Goal: Information Seeking & Learning: Learn about a topic

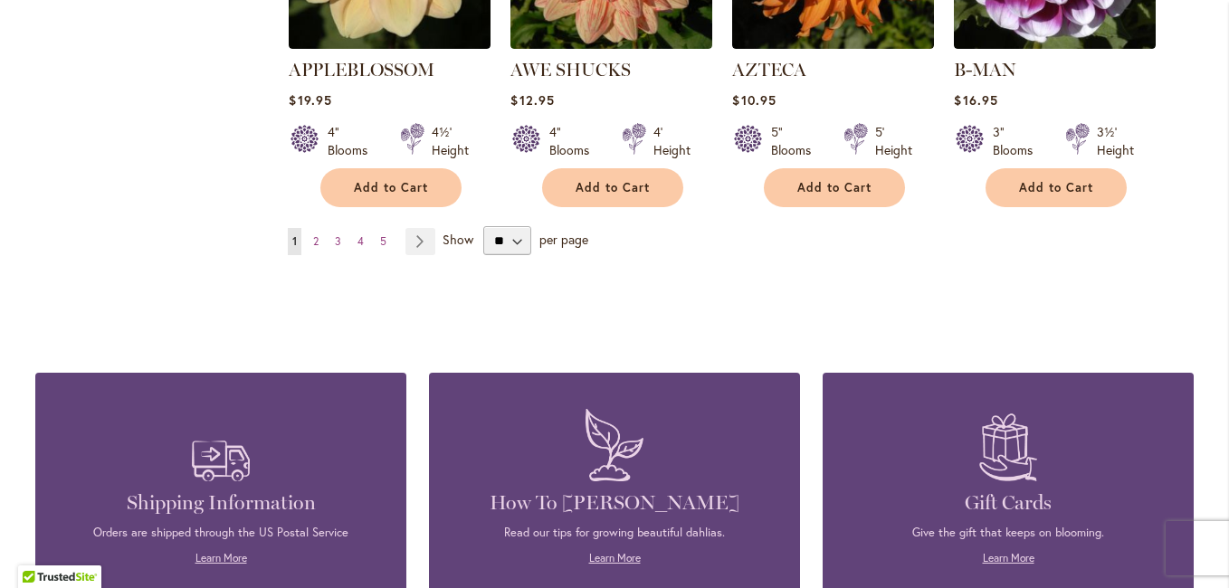
scroll to position [1809, 0]
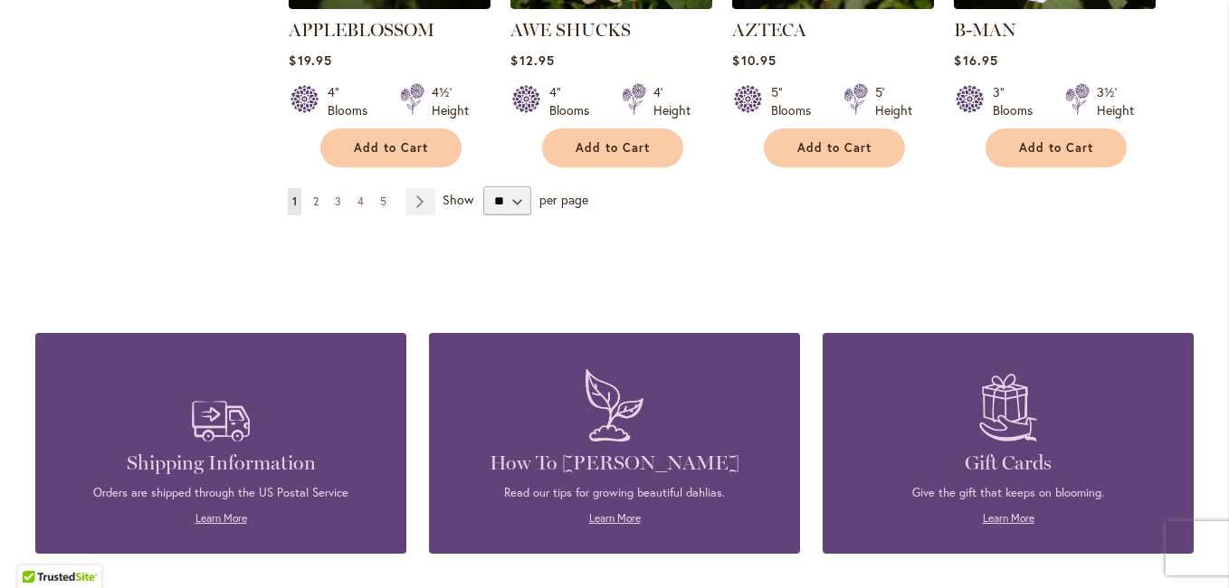
click at [313, 195] on span "2" at bounding box center [315, 202] width 5 height 14
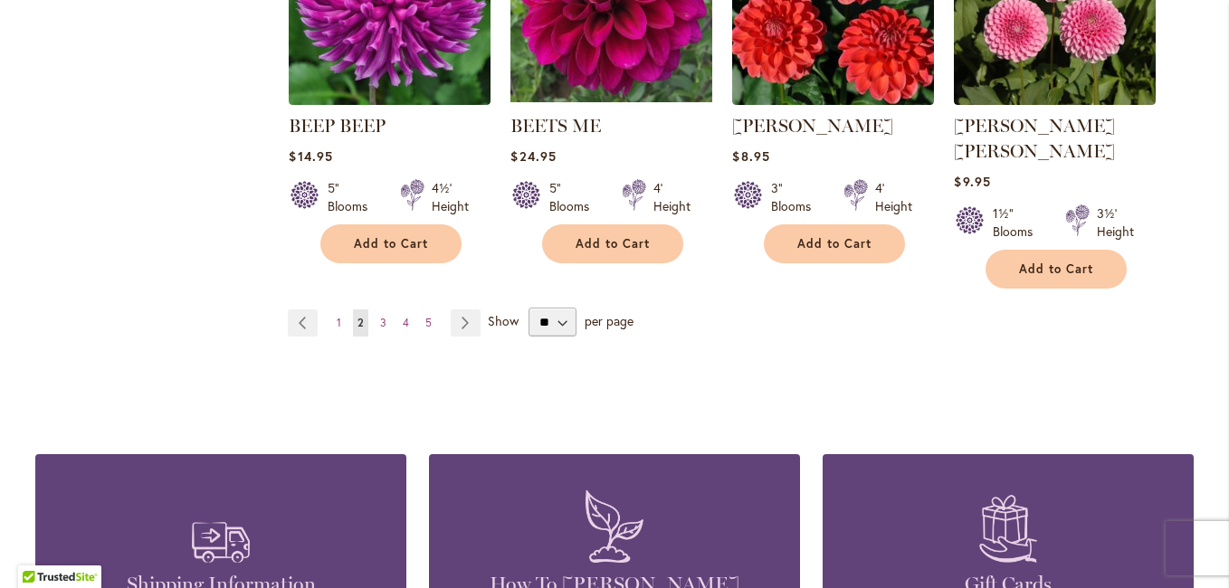
scroll to position [1719, 0]
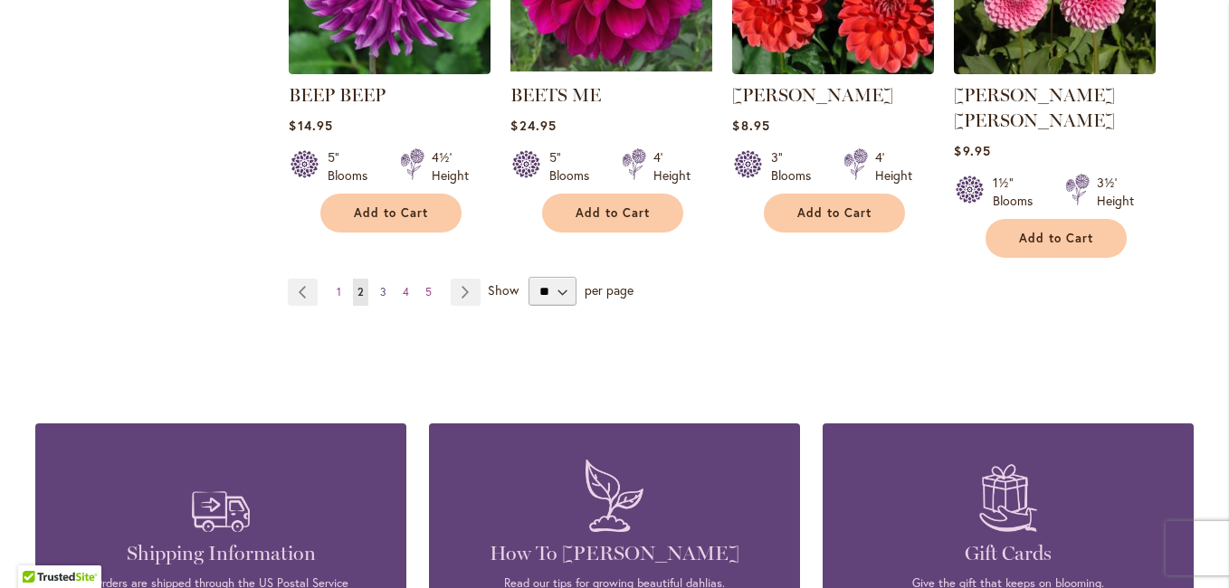
click at [380, 285] on span "3" at bounding box center [383, 292] width 6 height 14
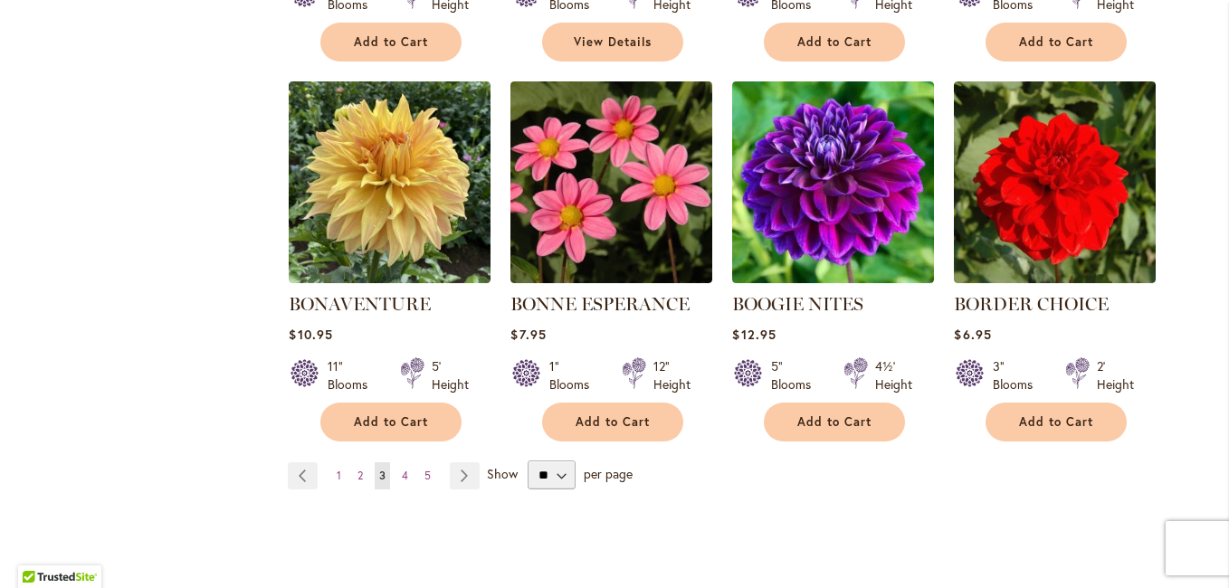
scroll to position [1538, 0]
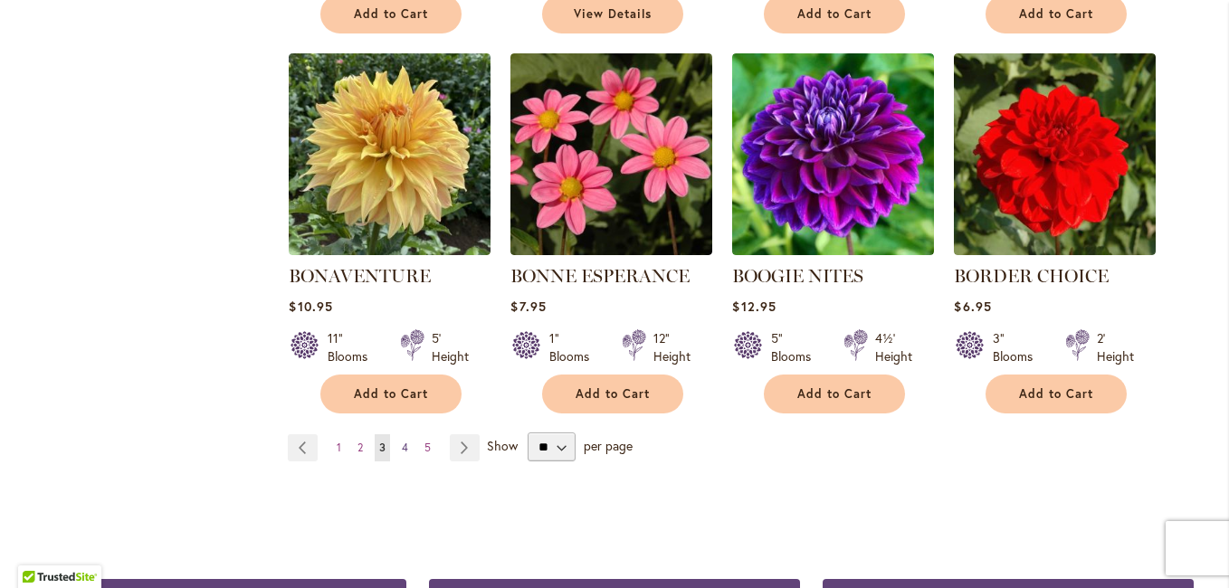
click at [402, 441] on span "4" at bounding box center [405, 448] width 6 height 14
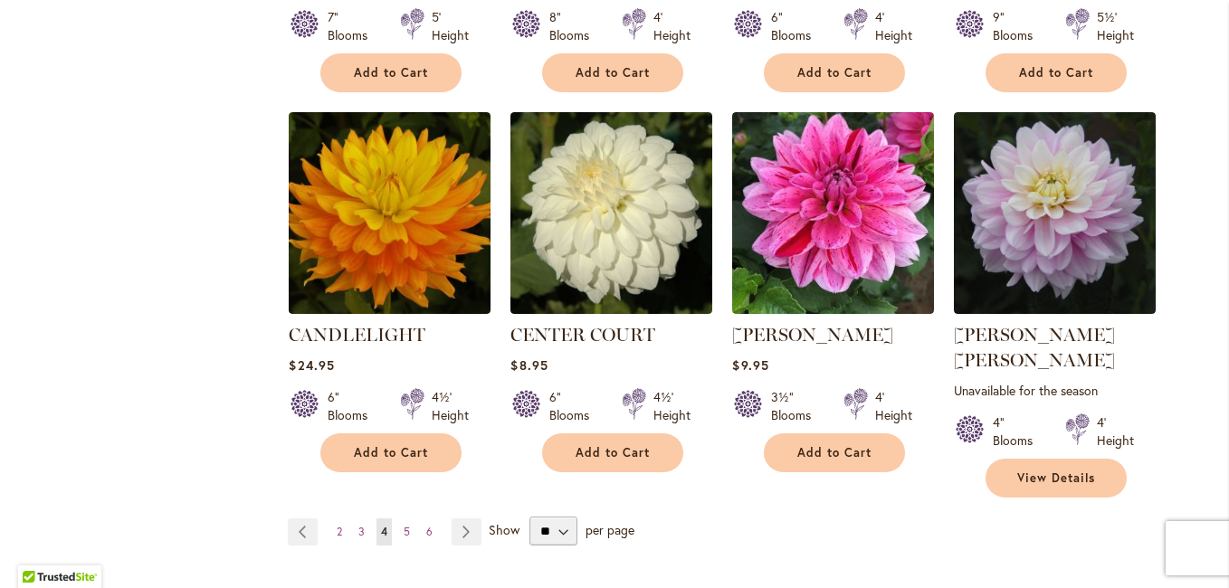
scroll to position [1538, 0]
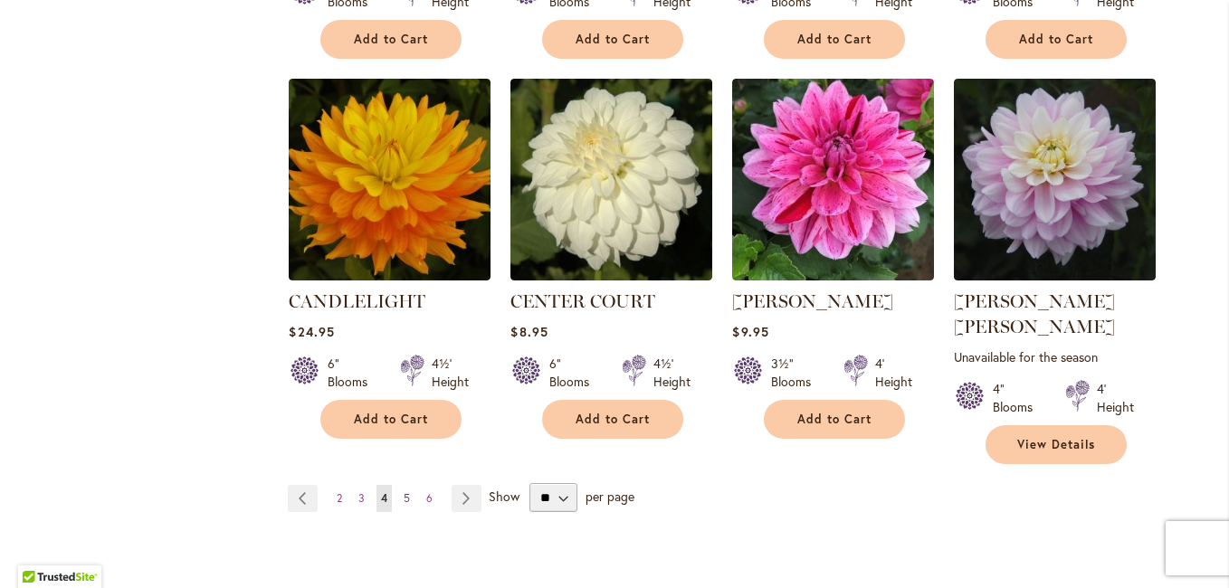
click at [403, 491] on span "5" at bounding box center [406, 498] width 6 height 14
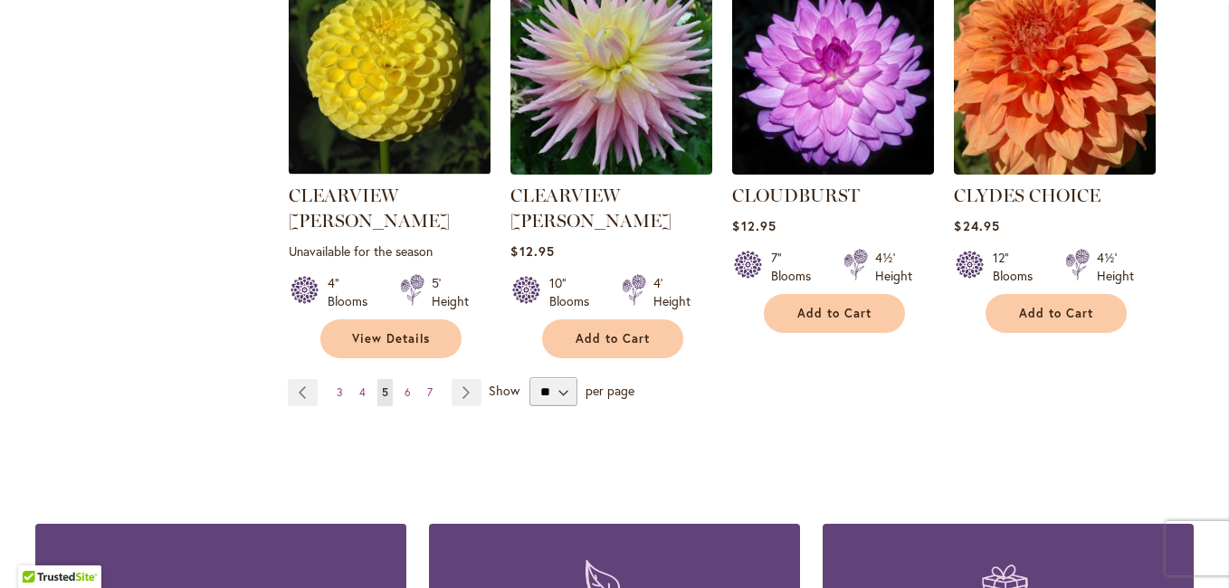
scroll to position [1719, 0]
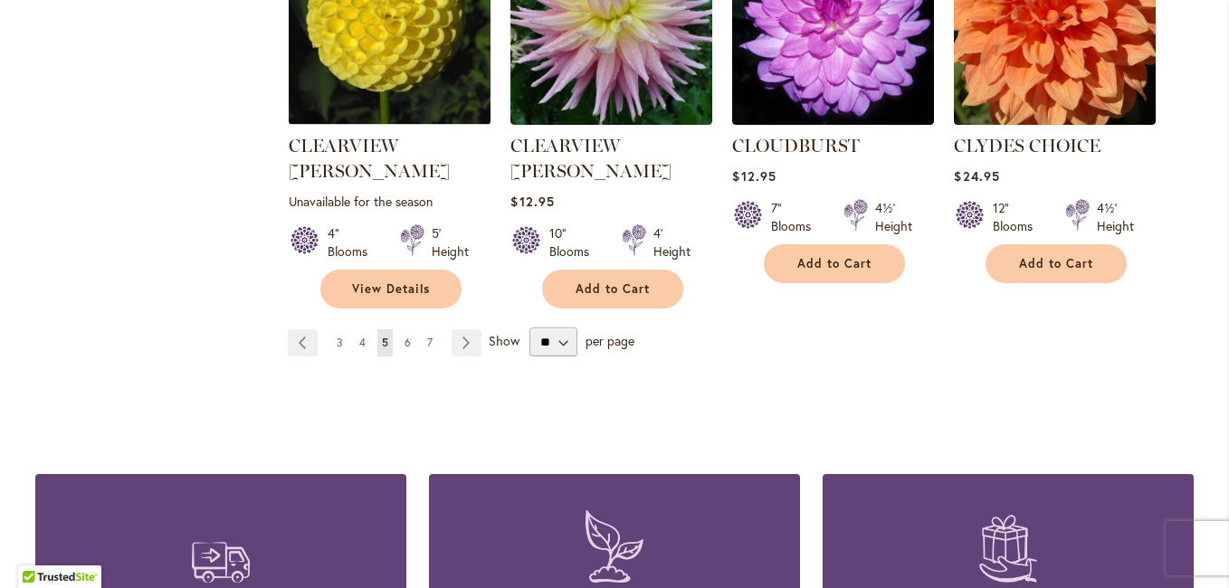
click at [404, 336] on span "6" at bounding box center [407, 343] width 6 height 14
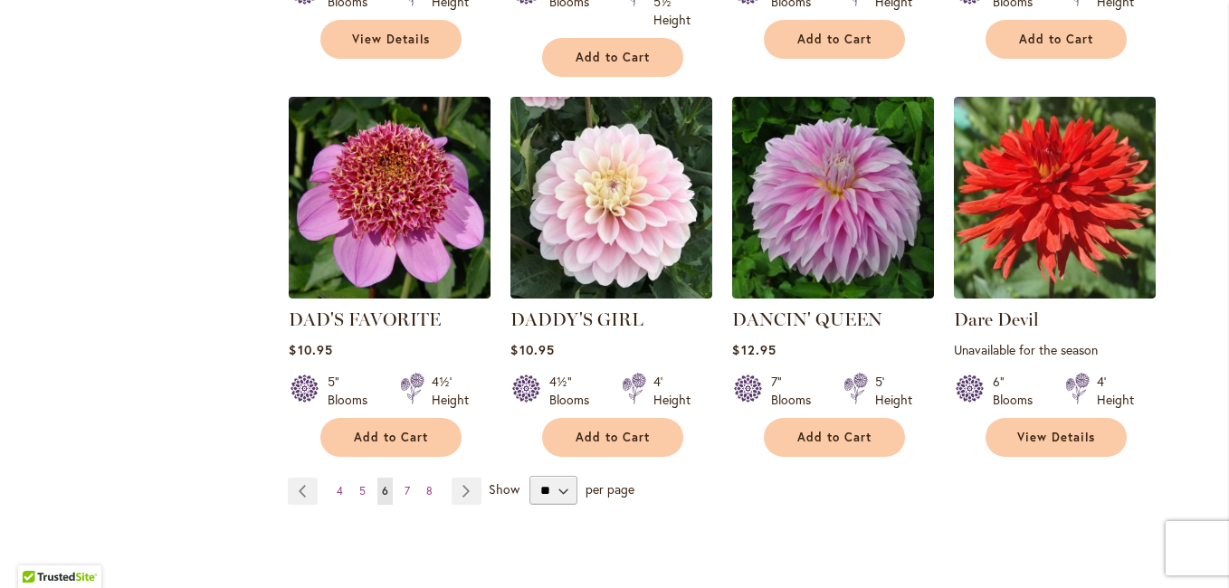
scroll to position [1628, 0]
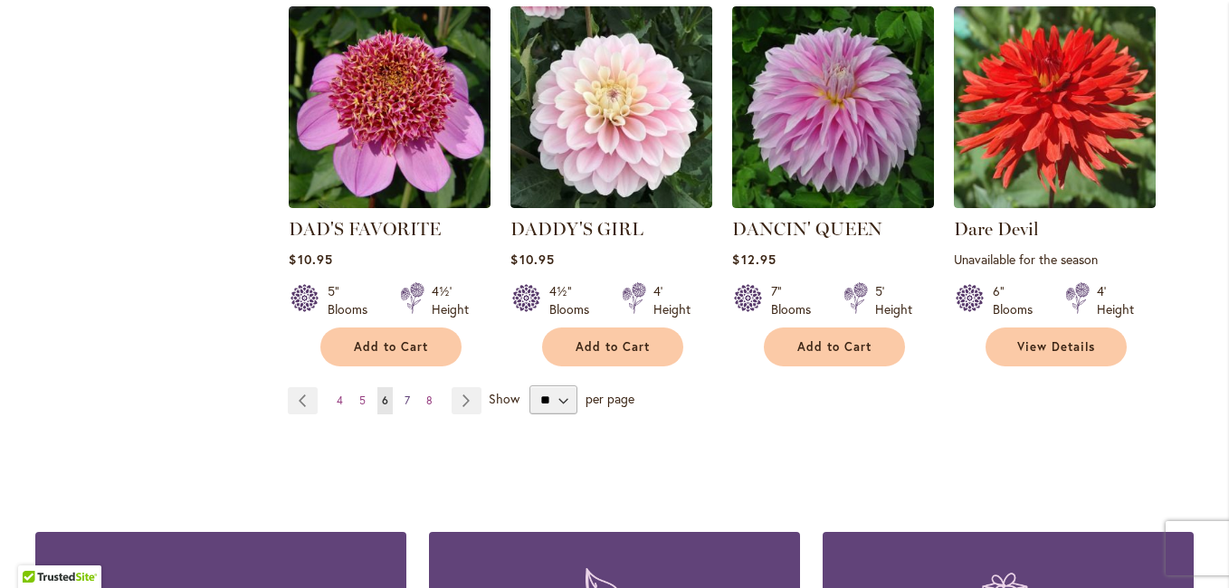
click at [404, 394] on span "7" at bounding box center [406, 401] width 5 height 14
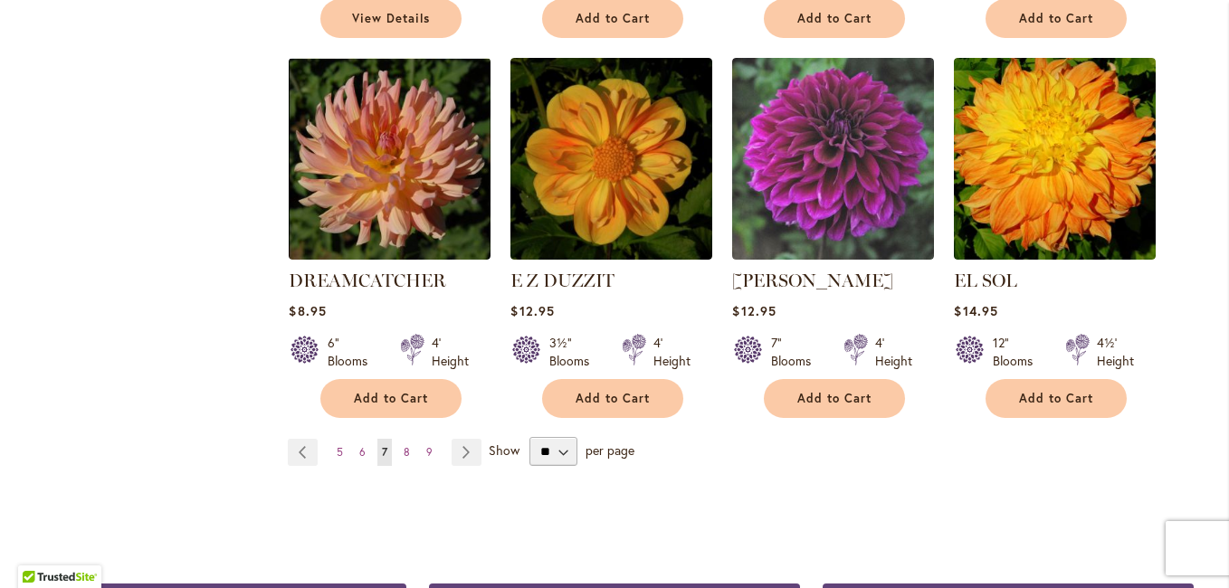
scroll to position [1628, 0]
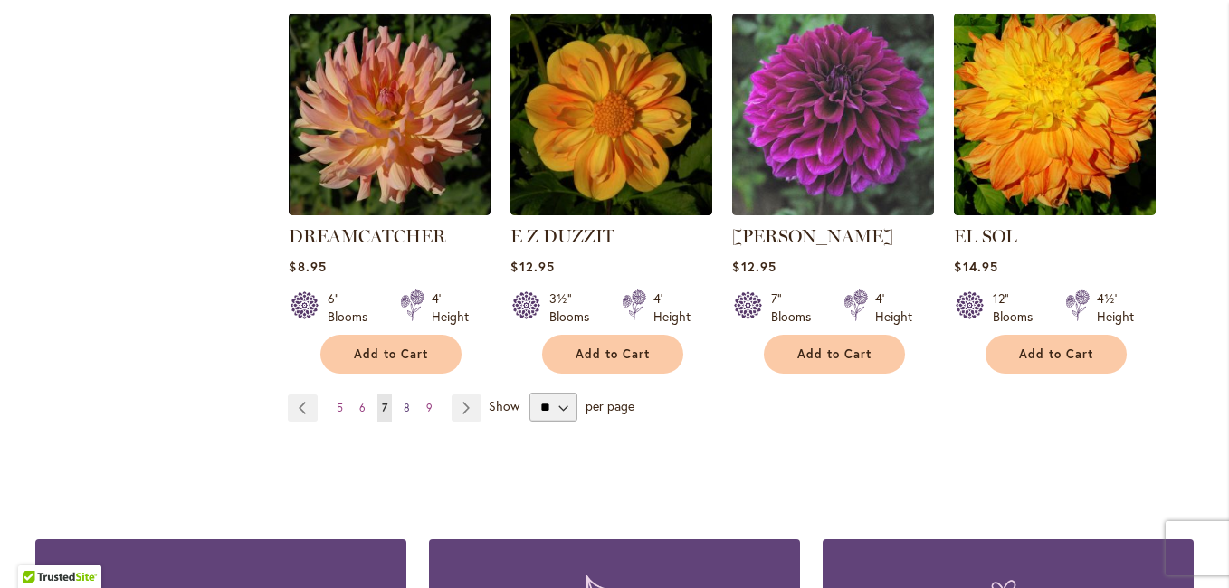
click at [403, 401] on span "8" at bounding box center [406, 408] width 6 height 14
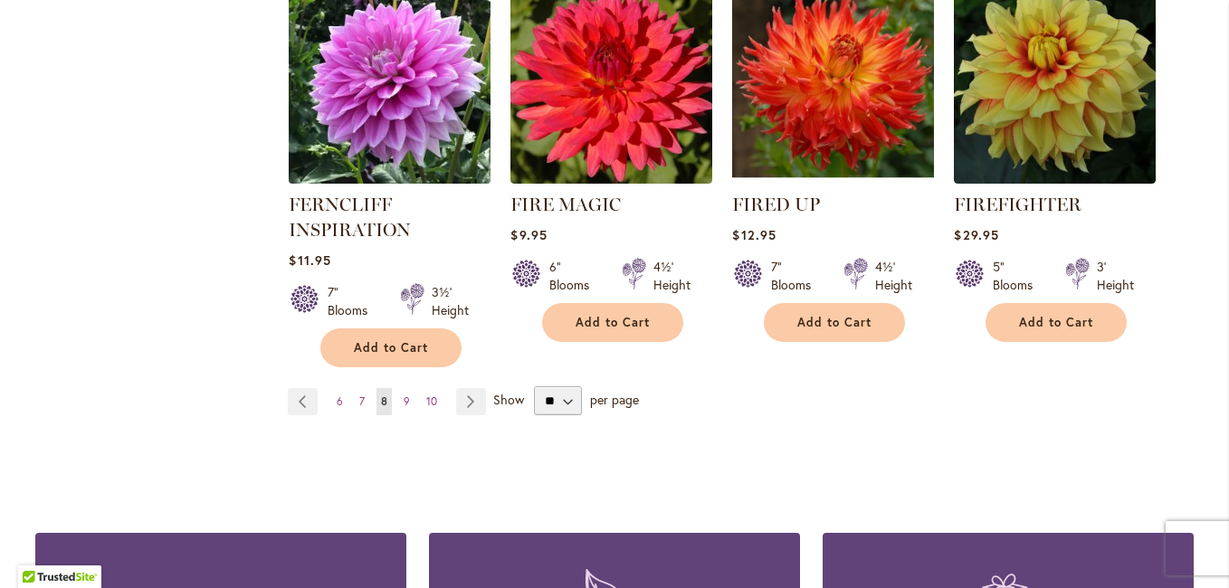
scroll to position [1719, 0]
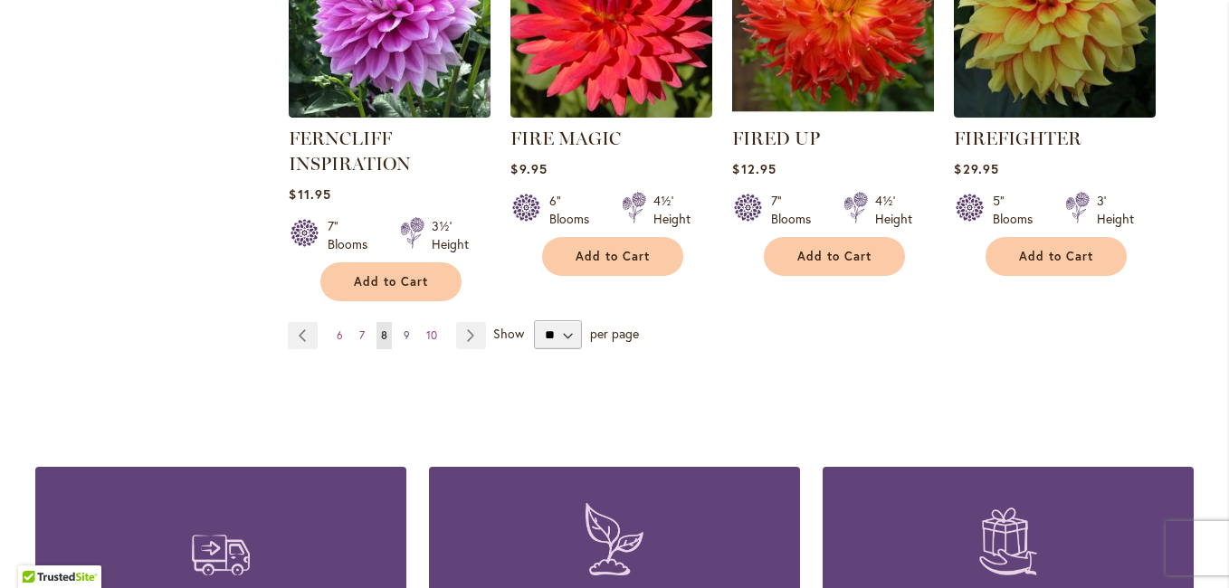
click at [403, 330] on span "9" at bounding box center [406, 335] width 6 height 14
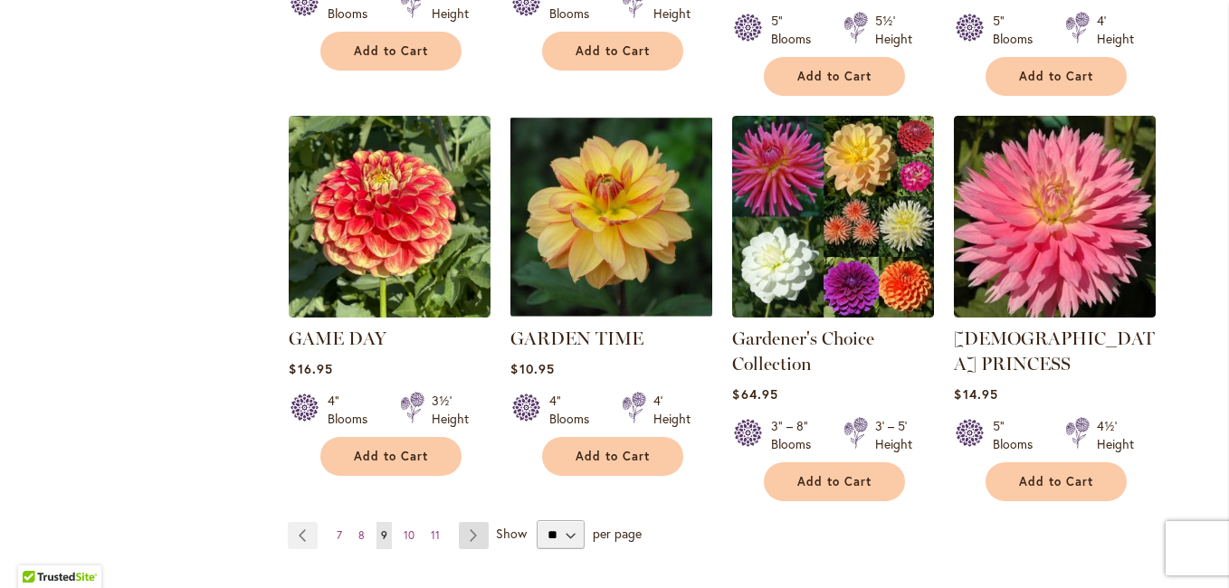
scroll to position [1628, 0]
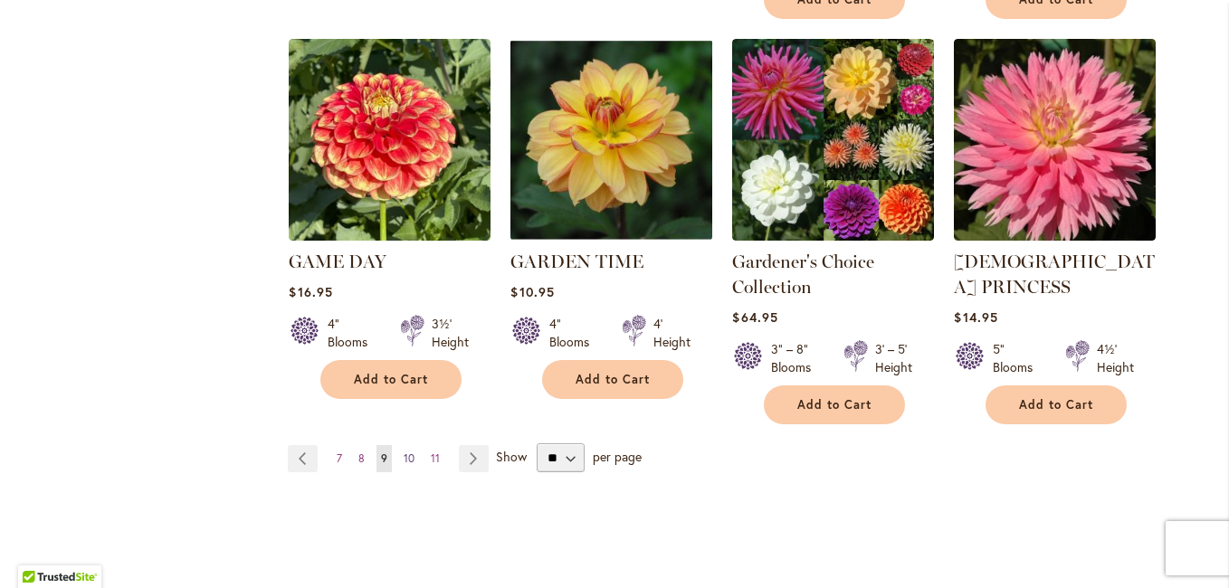
click at [403, 451] on span "10" at bounding box center [408, 458] width 11 height 14
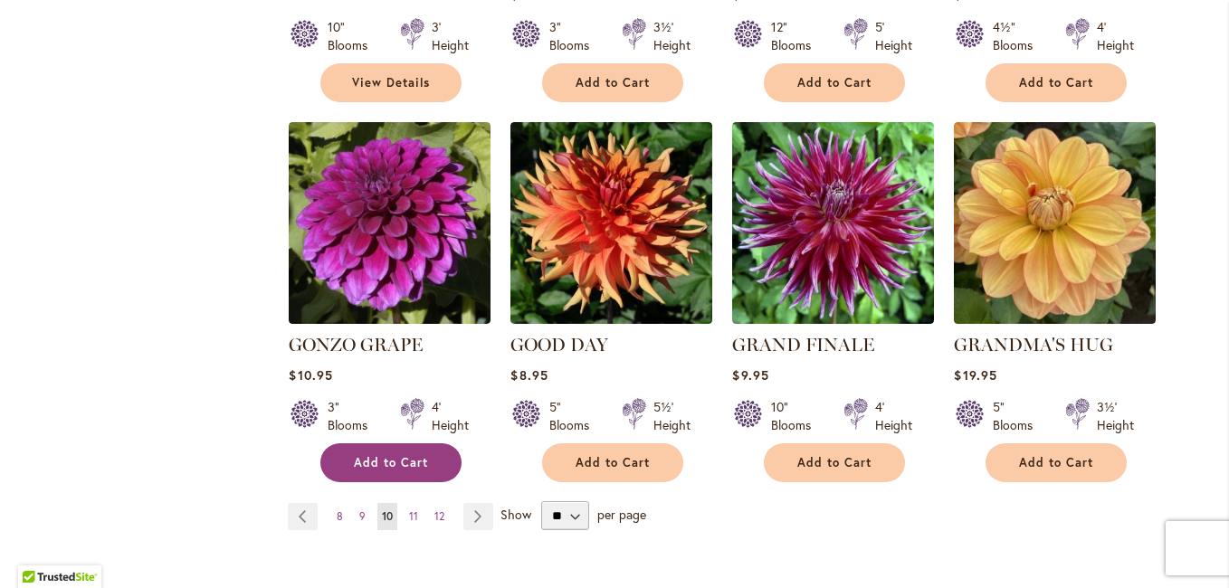
scroll to position [1538, 0]
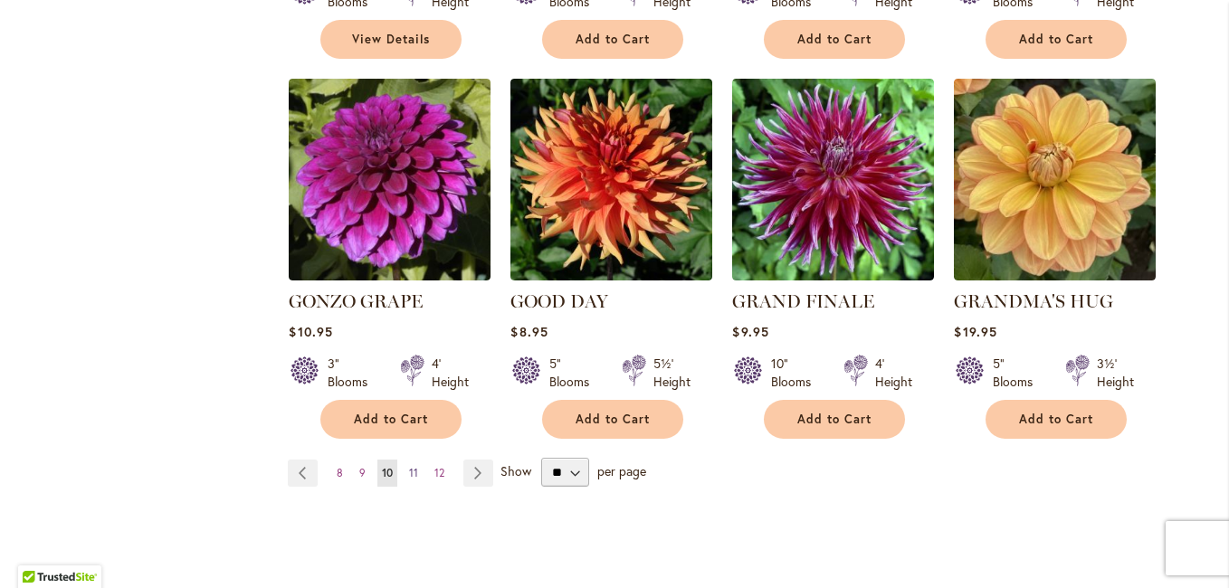
click at [412, 460] on link "Page 11" at bounding box center [413, 473] width 18 height 27
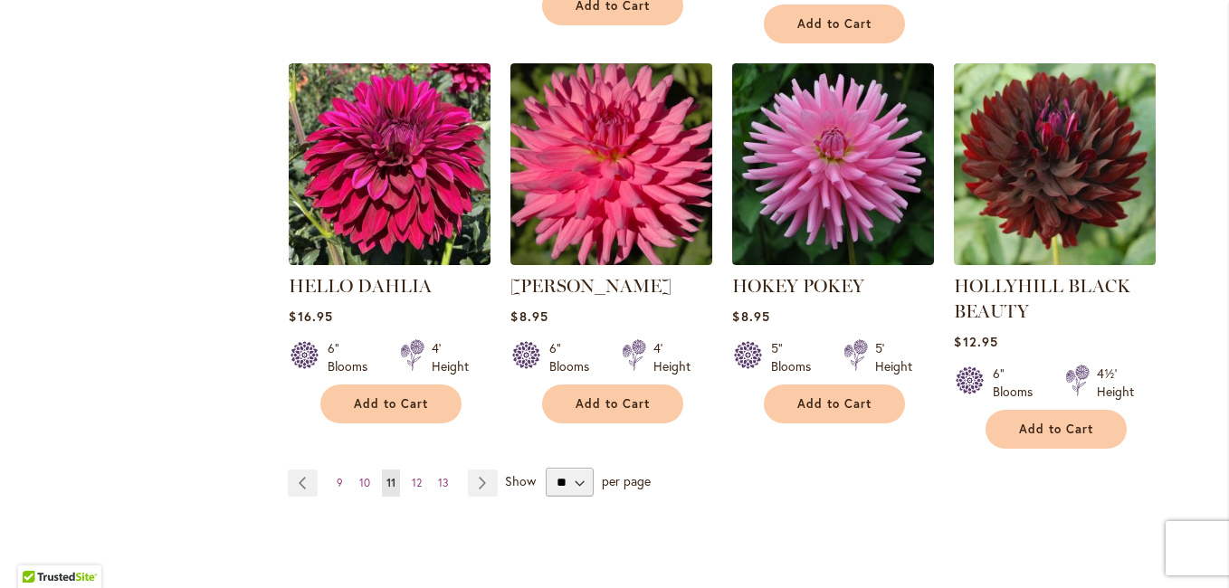
scroll to position [1628, 0]
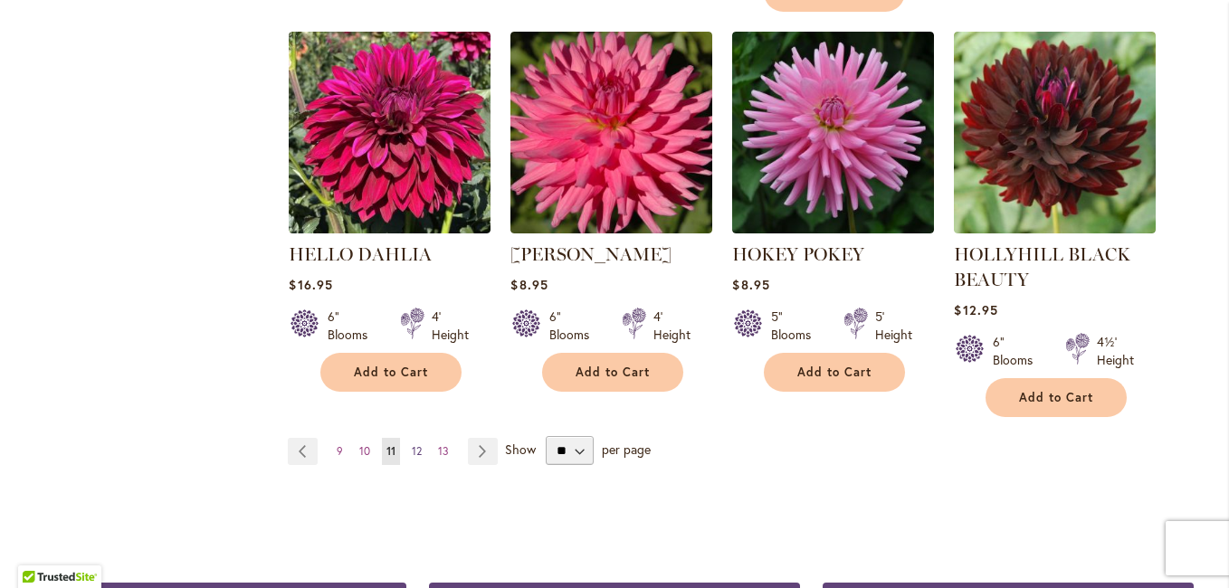
click at [413, 451] on span "12" at bounding box center [417, 451] width 10 height 14
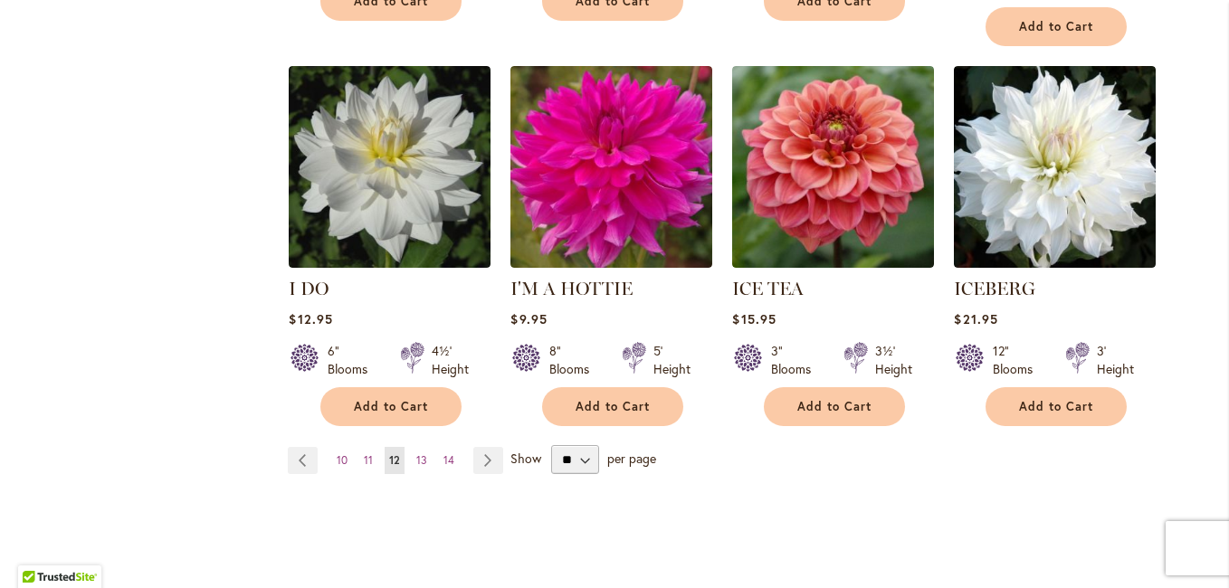
scroll to position [1572, 0]
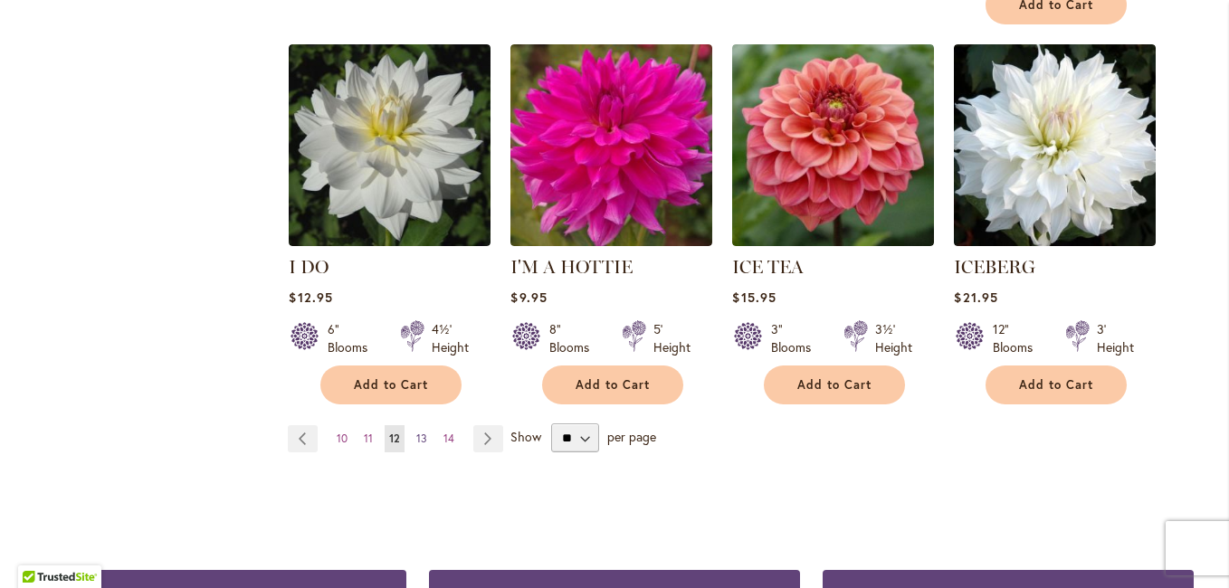
click at [418, 432] on span "13" at bounding box center [421, 439] width 11 height 14
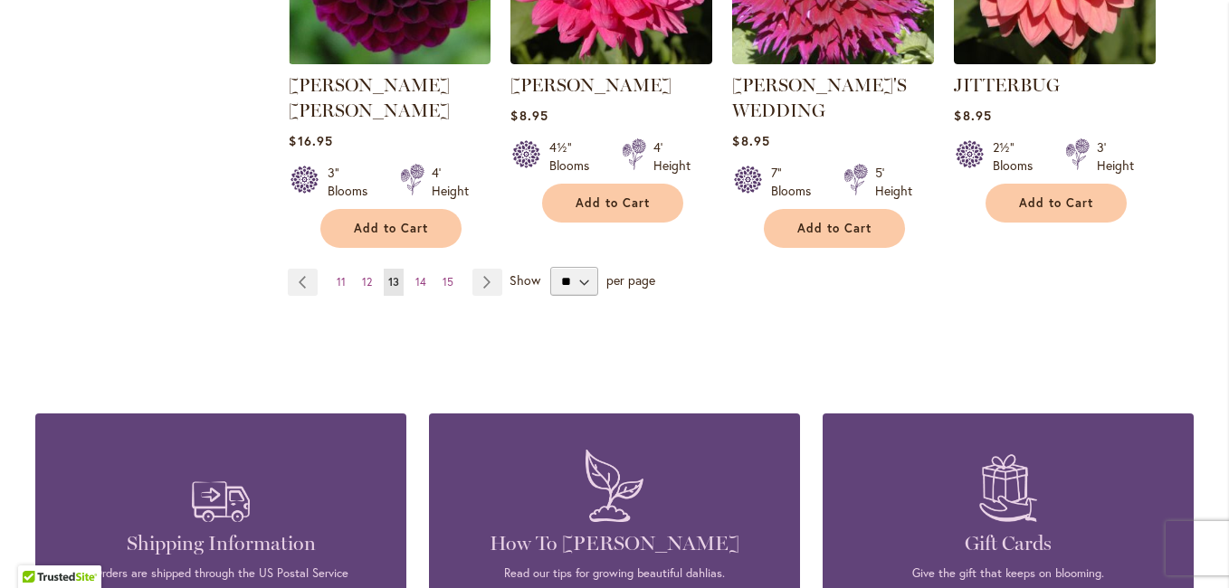
scroll to position [1809, 0]
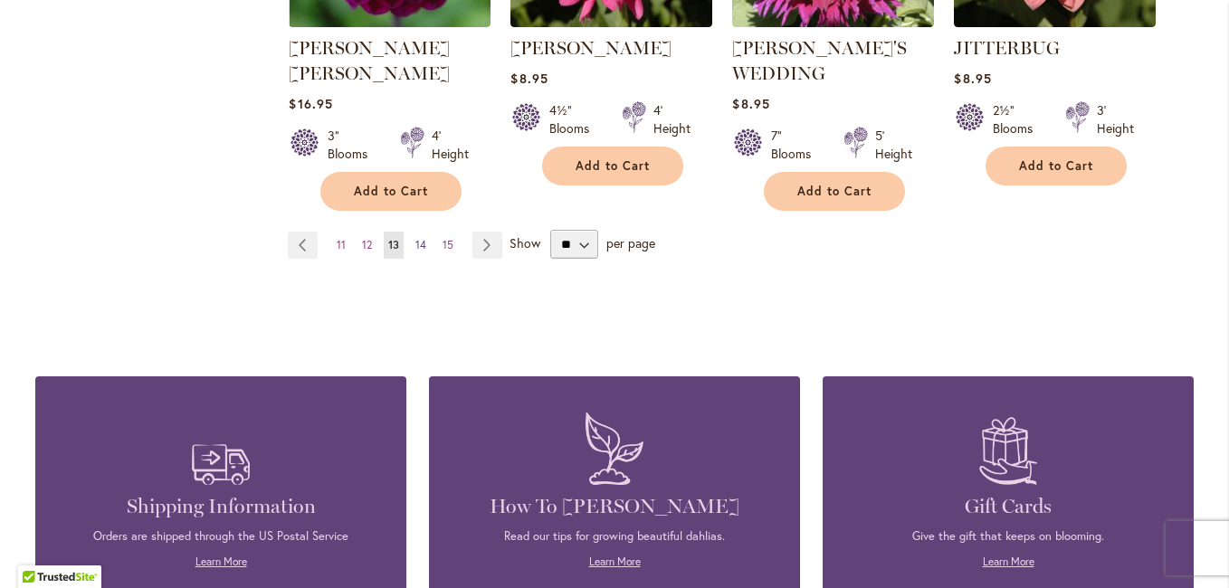
click at [415, 238] on span "14" at bounding box center [420, 245] width 11 height 14
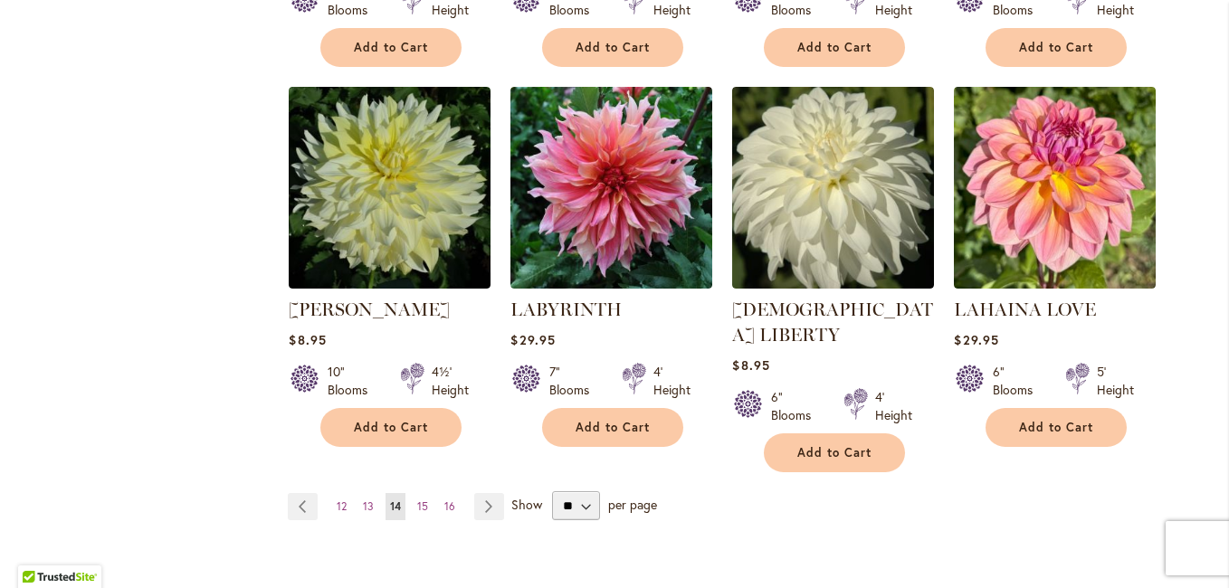
scroll to position [1538, 0]
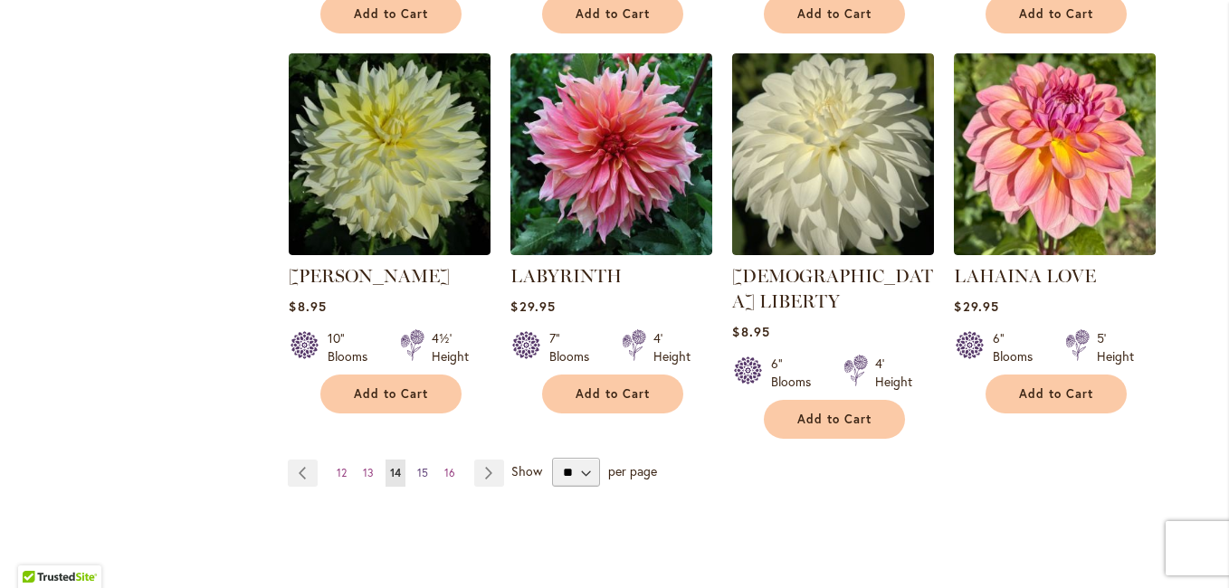
click at [420, 466] on span "15" at bounding box center [422, 473] width 11 height 14
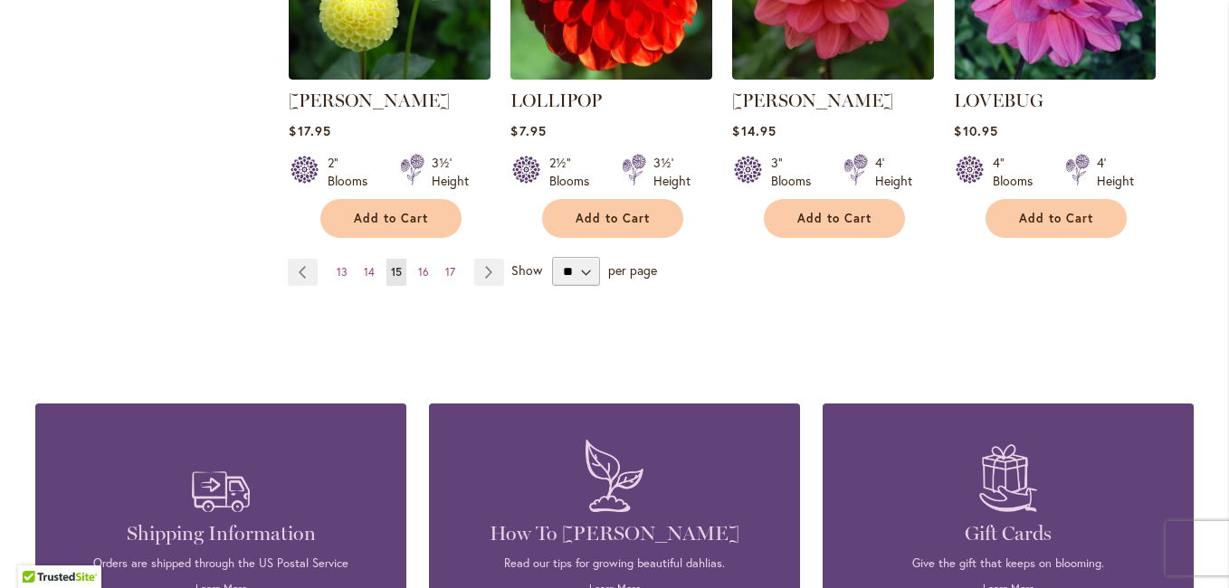
scroll to position [1809, 0]
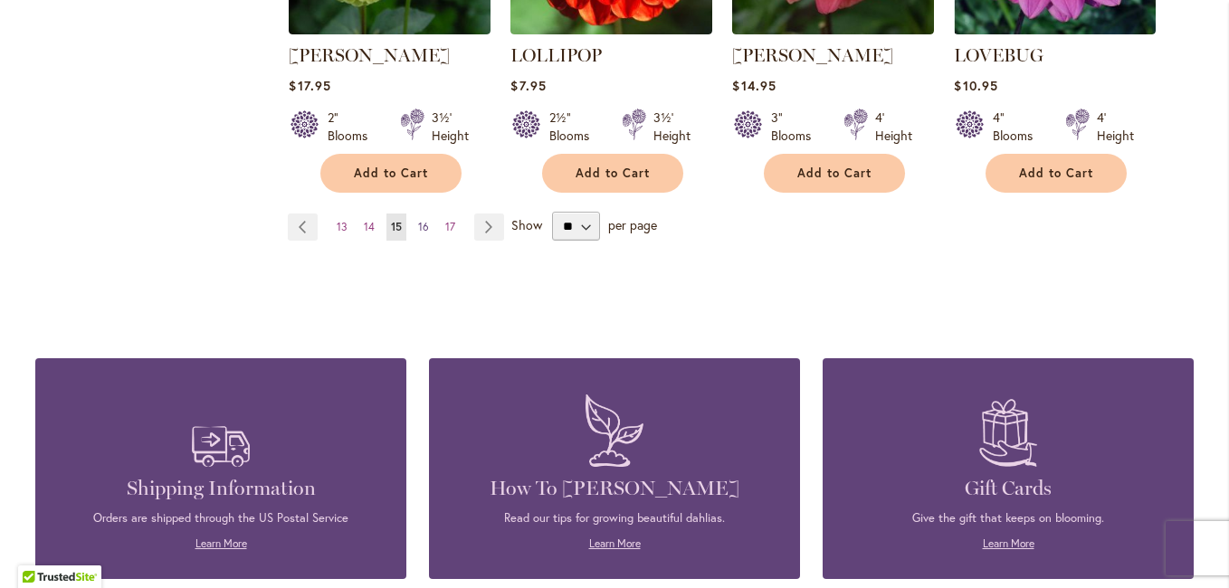
click at [418, 220] on span "16" at bounding box center [423, 227] width 11 height 14
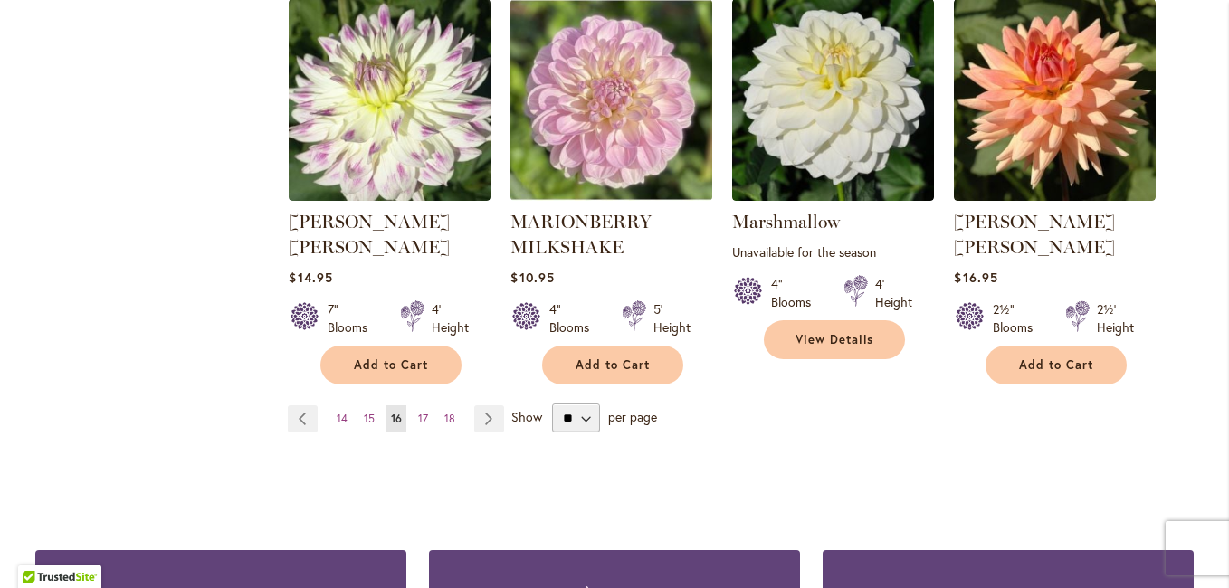
scroll to position [1628, 0]
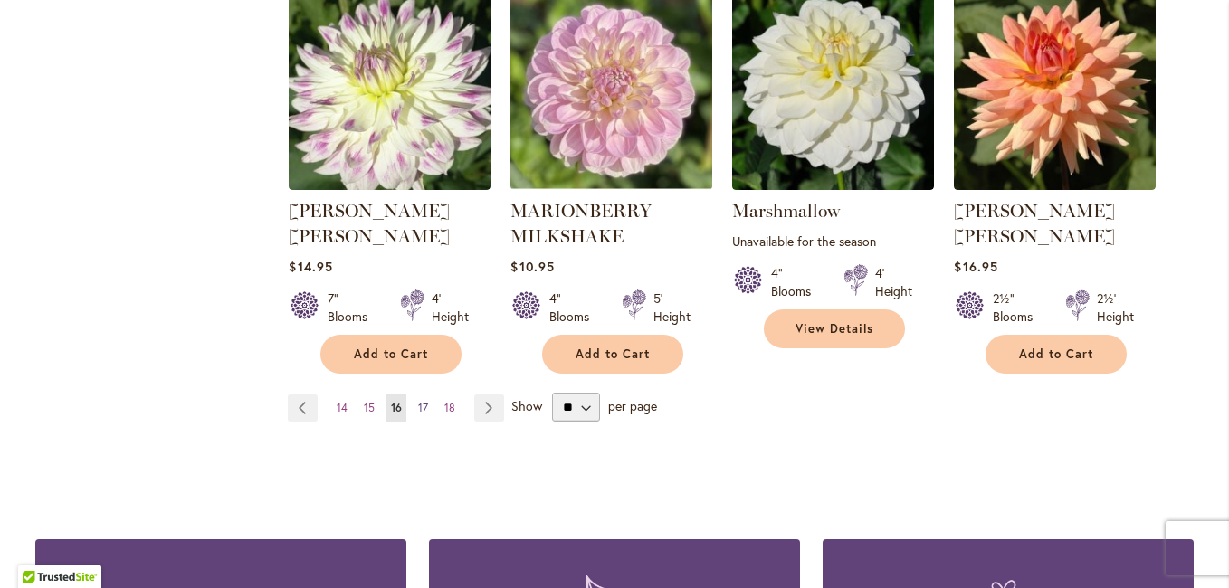
click at [418, 401] on span "17" at bounding box center [423, 408] width 10 height 14
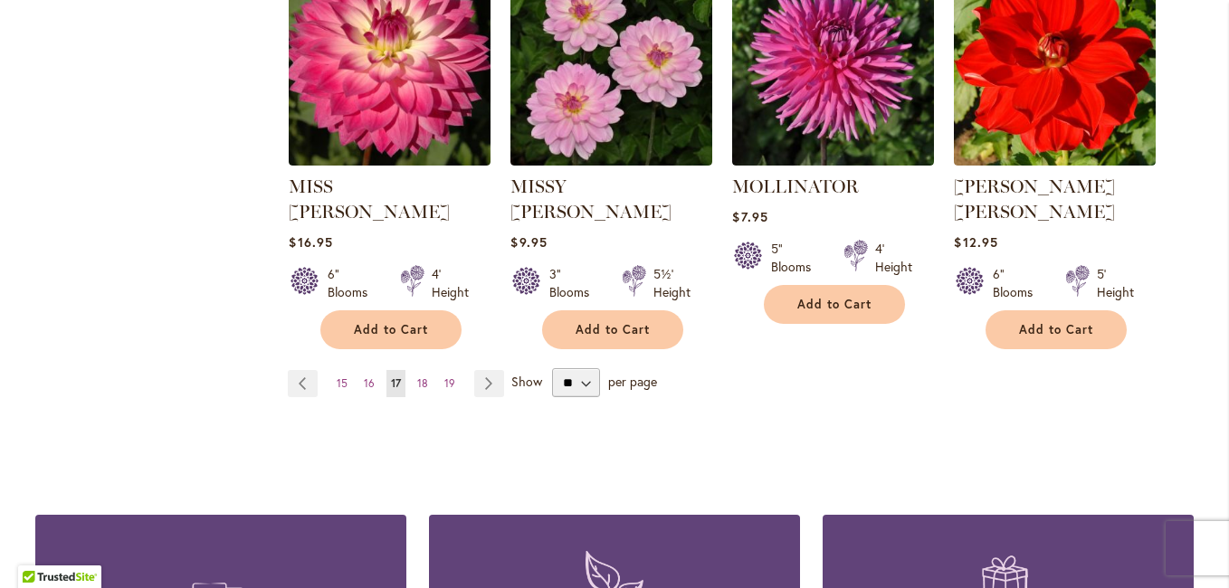
scroll to position [1628, 0]
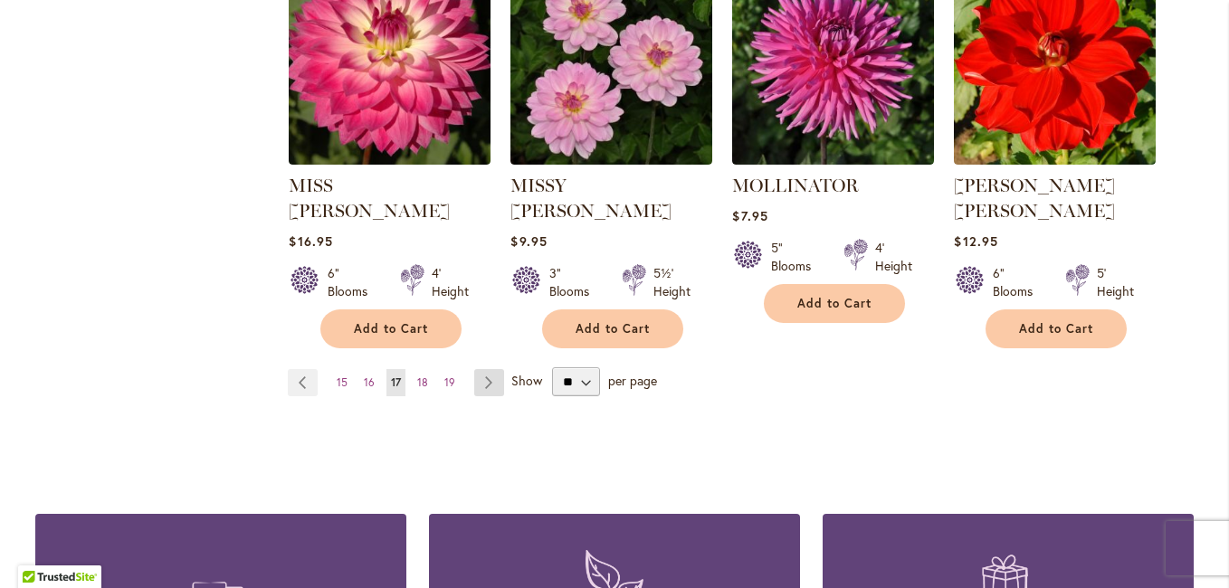
click at [474, 369] on link "Page Next" at bounding box center [489, 382] width 30 height 27
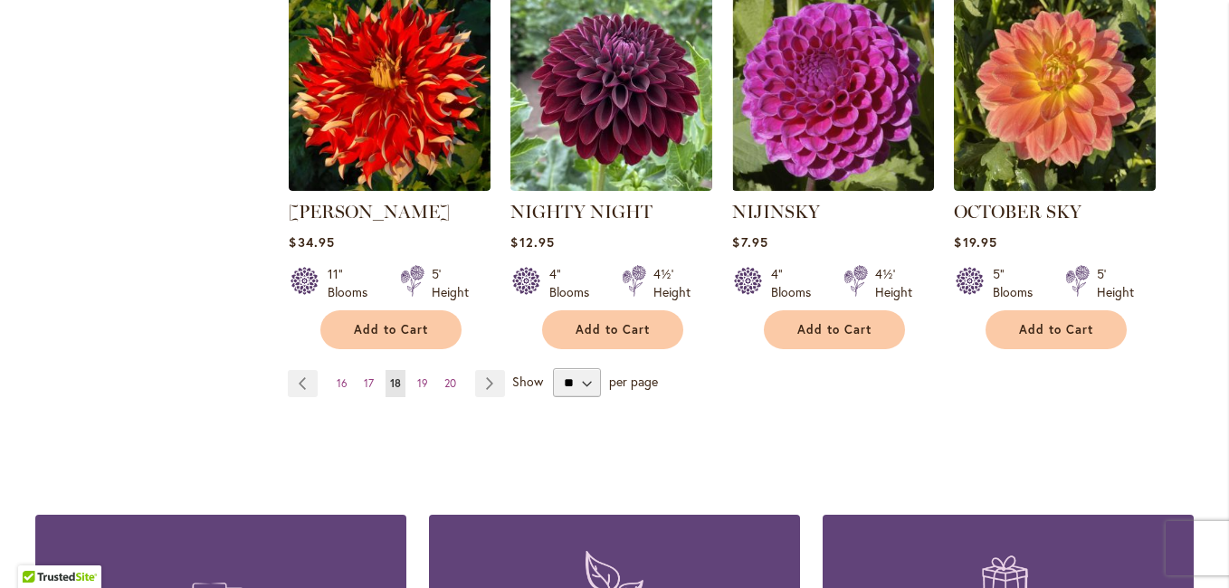
scroll to position [1628, 0]
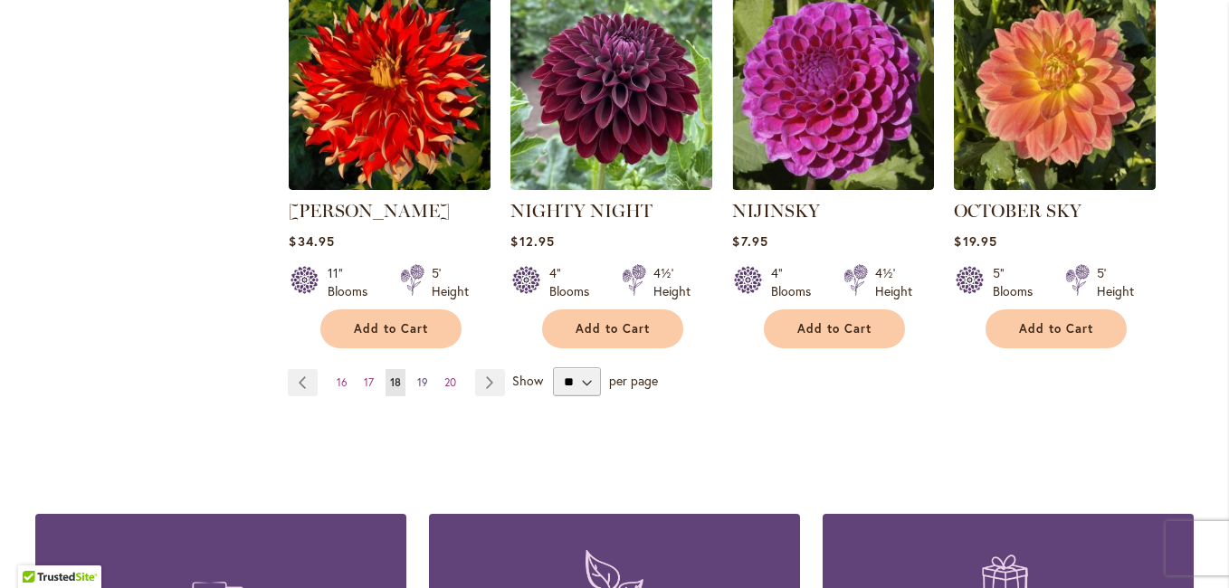
click at [417, 375] on span "19" at bounding box center [422, 382] width 11 height 14
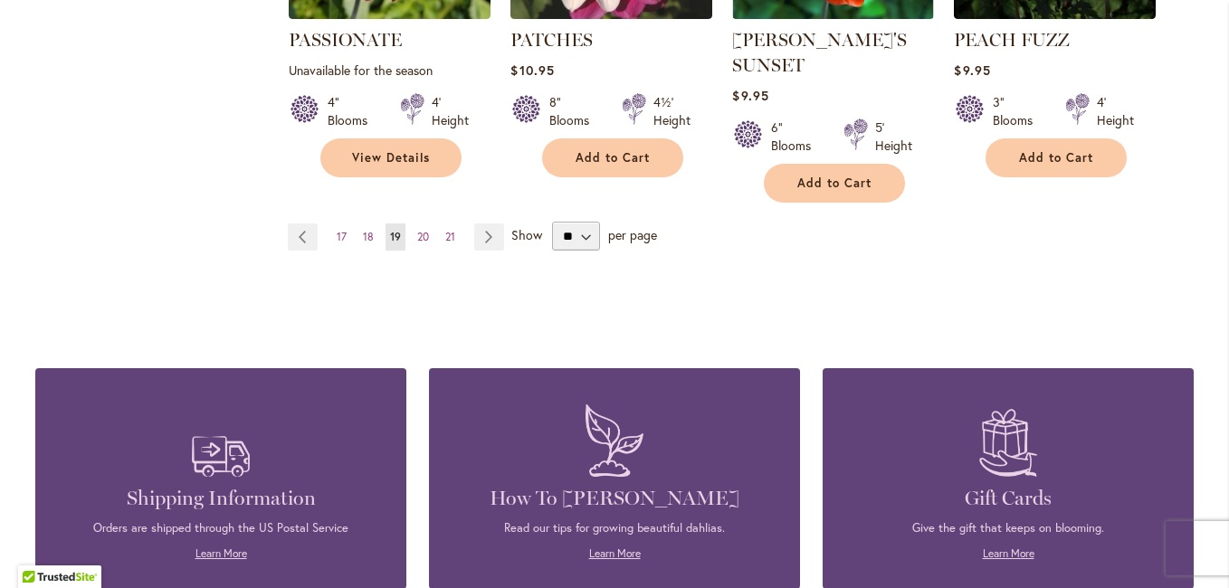
scroll to position [1809, 0]
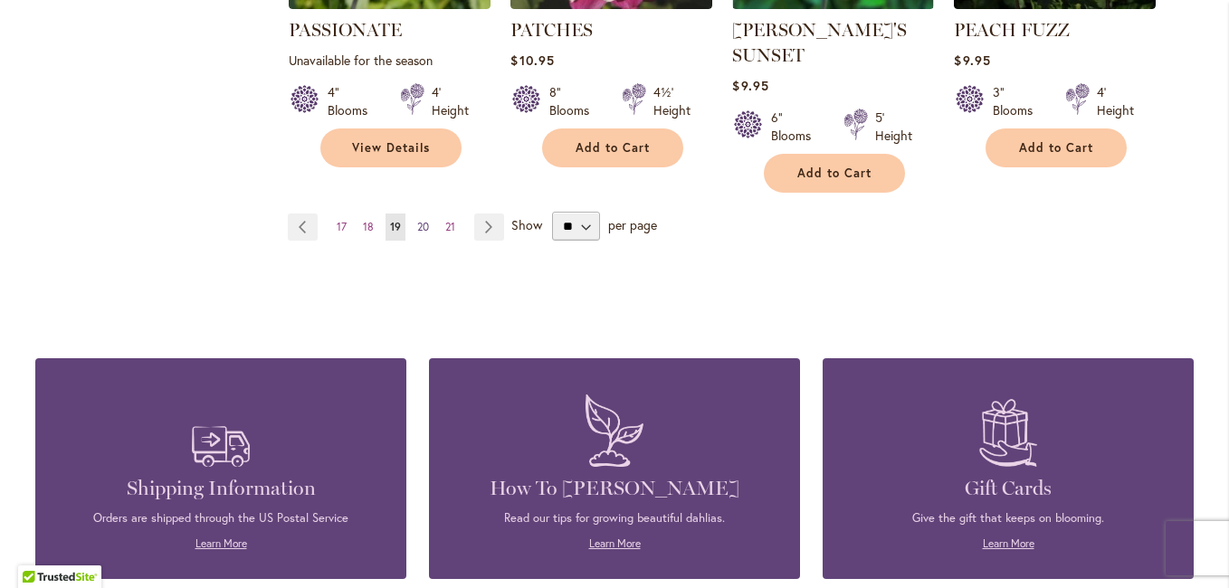
click at [419, 220] on span "20" at bounding box center [423, 227] width 12 height 14
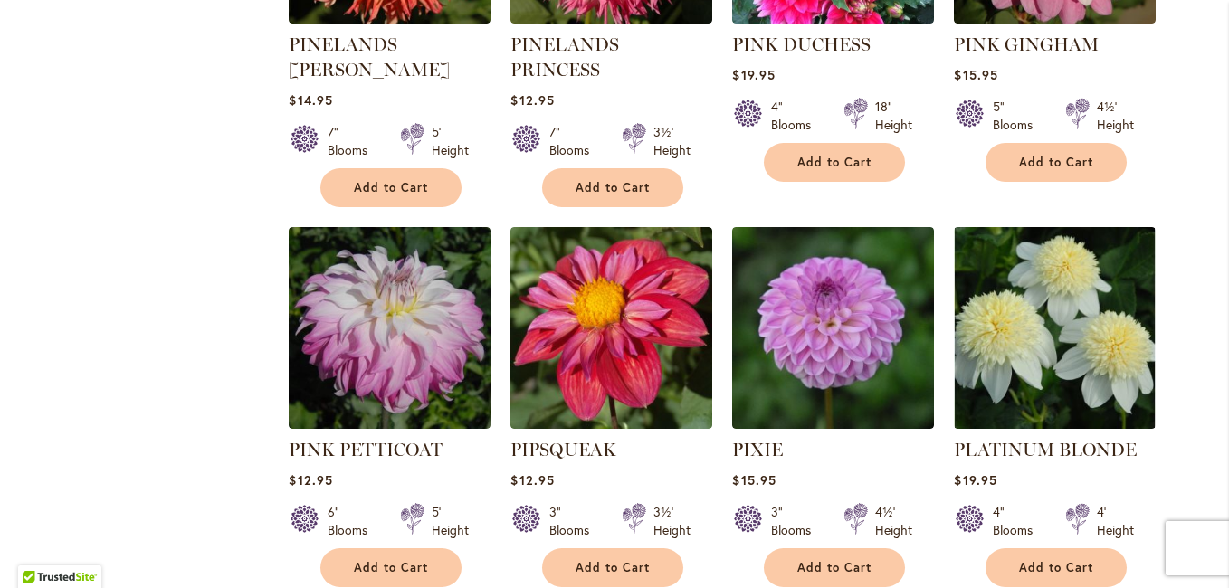
scroll to position [1538, 0]
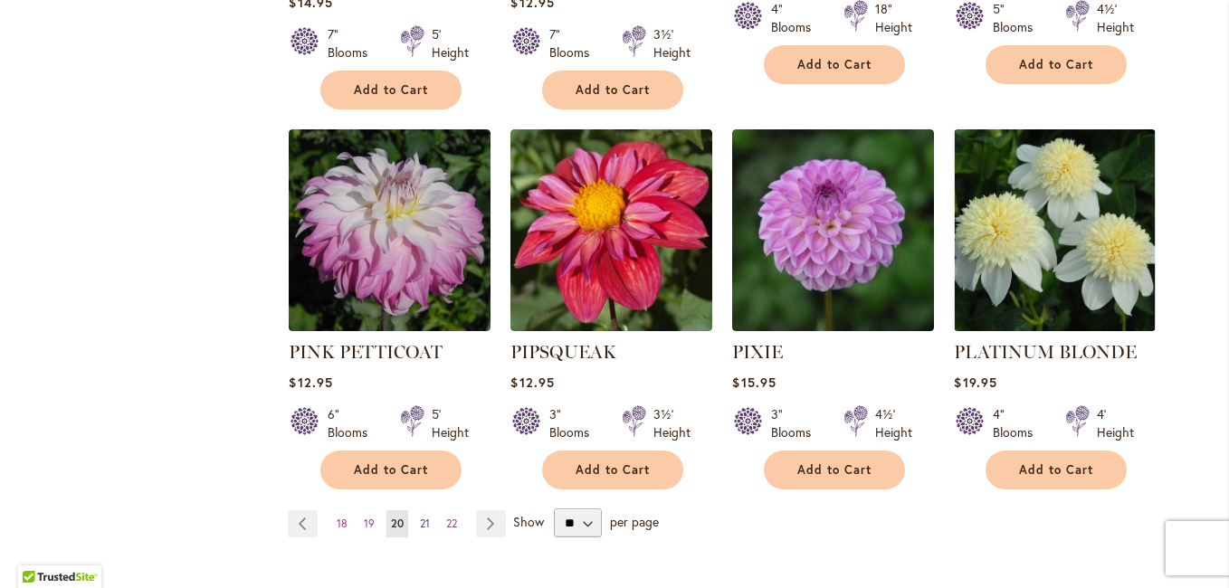
click at [420, 517] on span "21" at bounding box center [425, 524] width 10 height 14
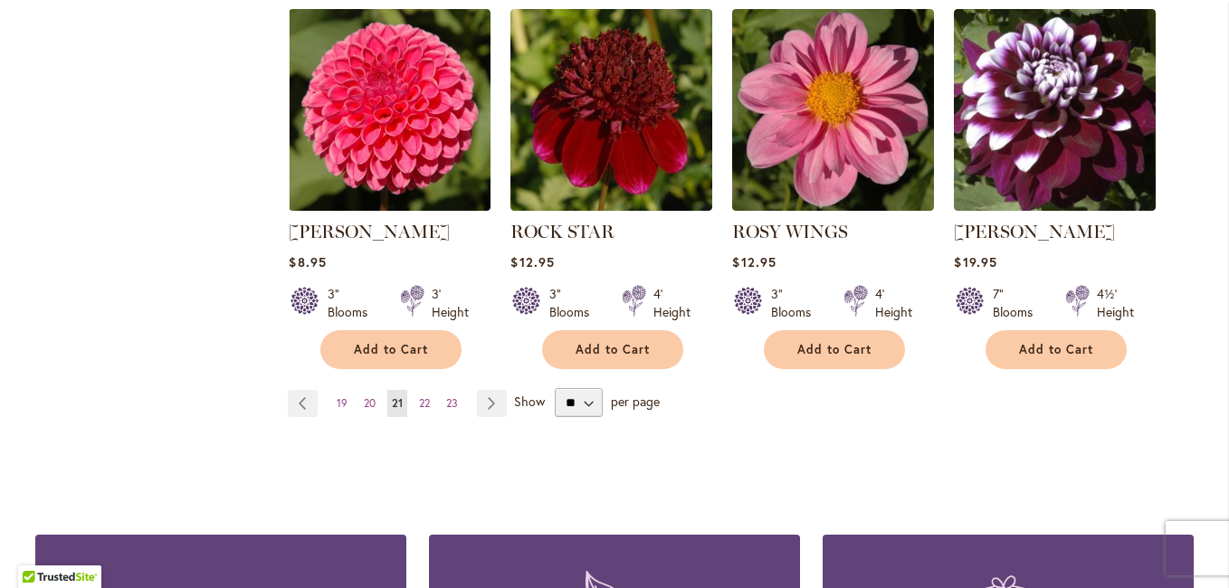
scroll to position [1628, 0]
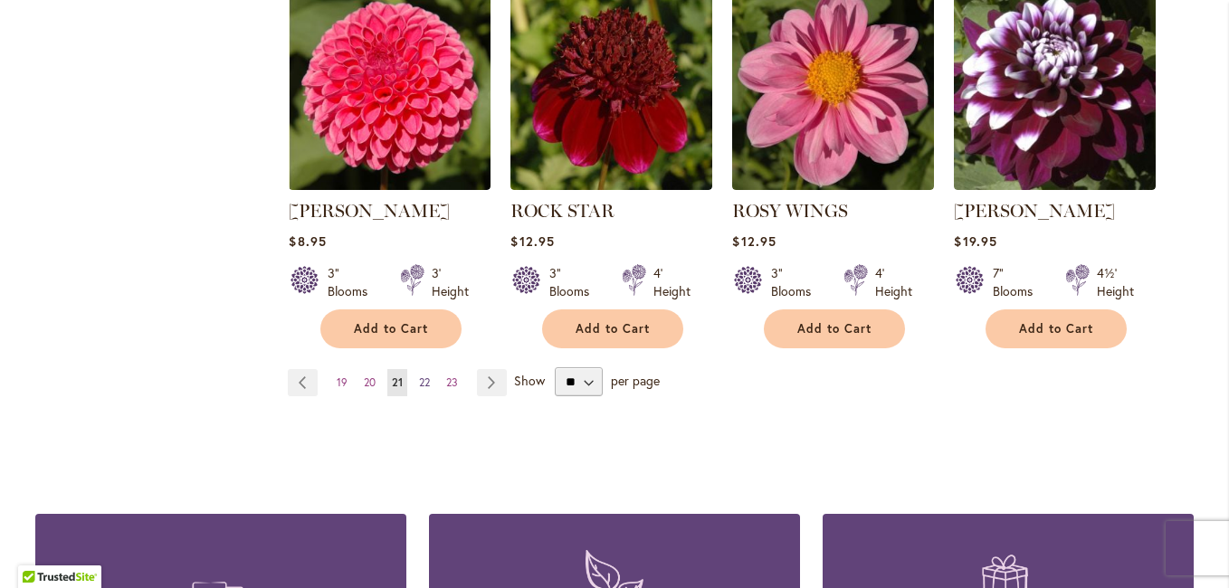
click at [424, 384] on link "Page 22" at bounding box center [424, 382] width 20 height 27
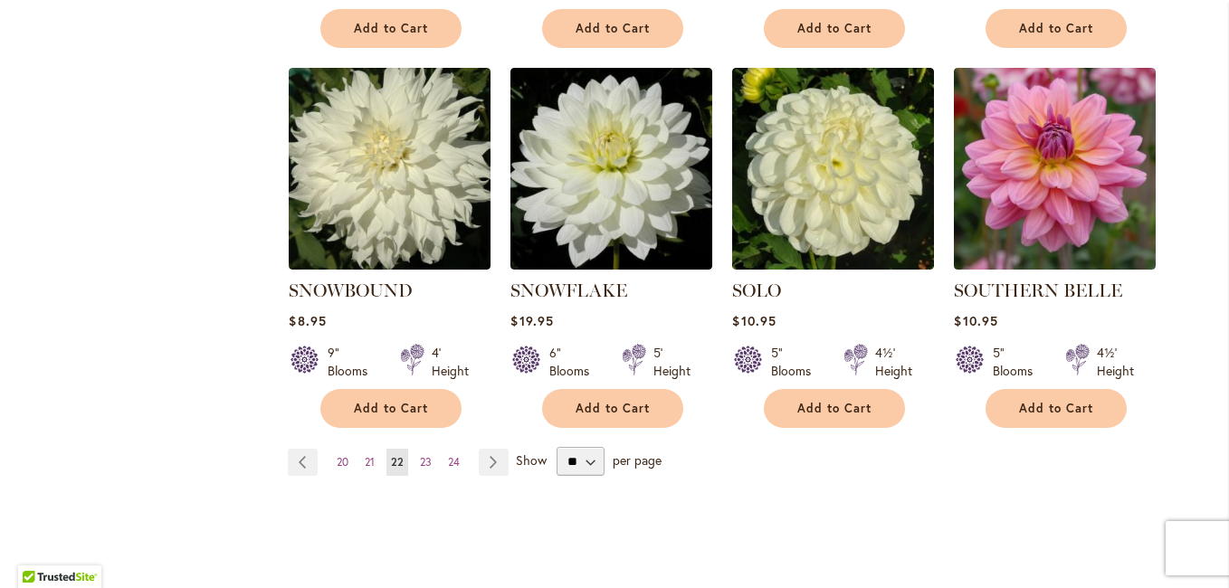
scroll to position [1628, 0]
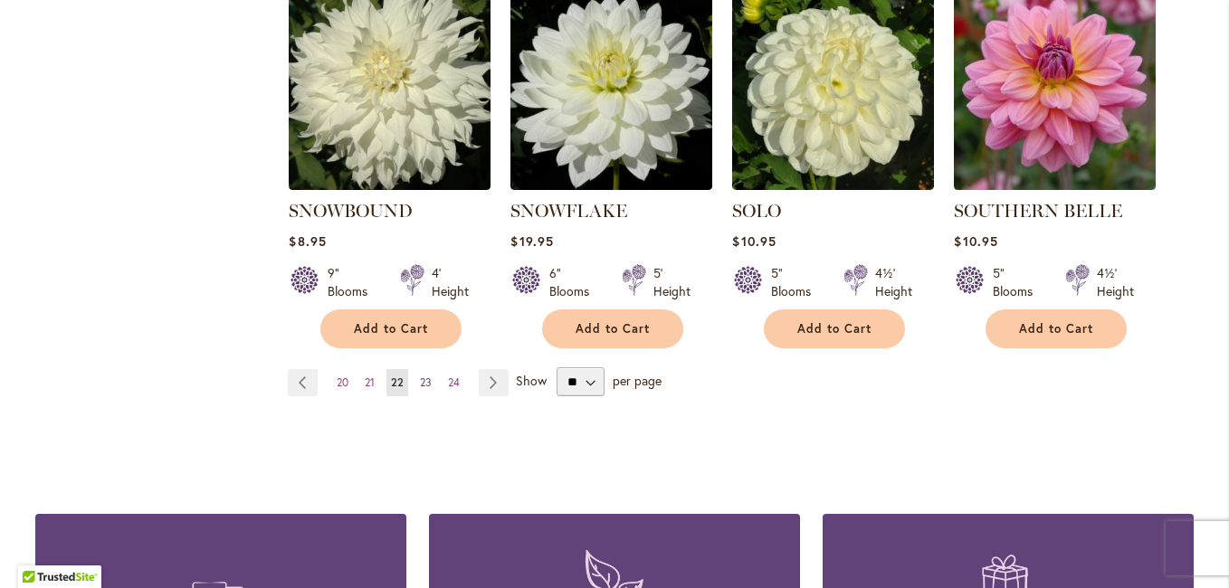
click at [420, 375] on span "23" at bounding box center [426, 382] width 12 height 14
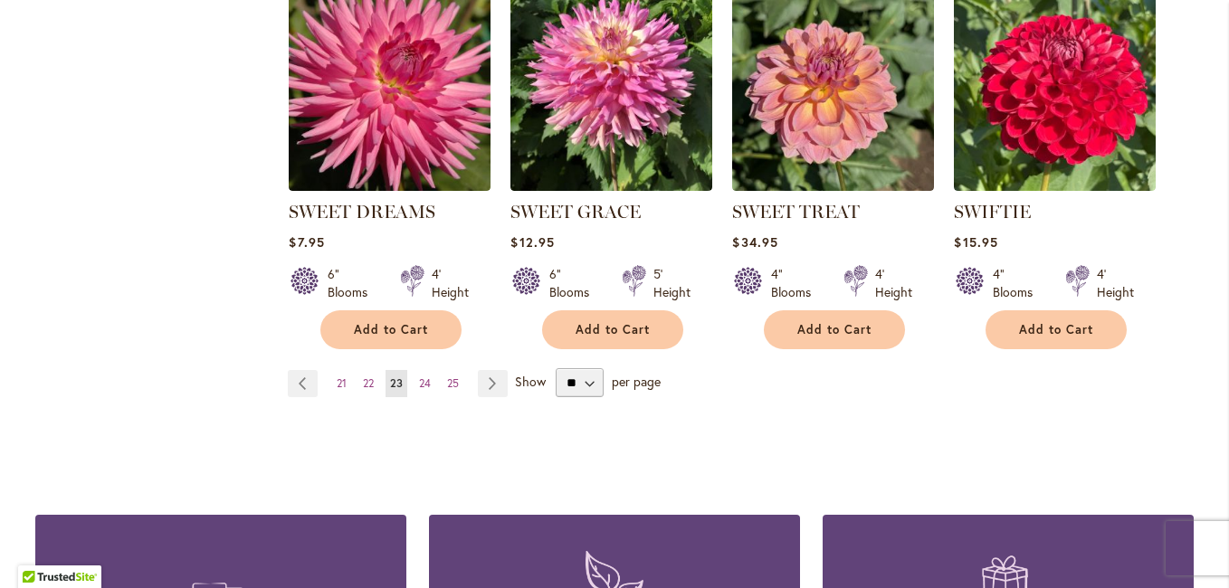
scroll to position [1628, 0]
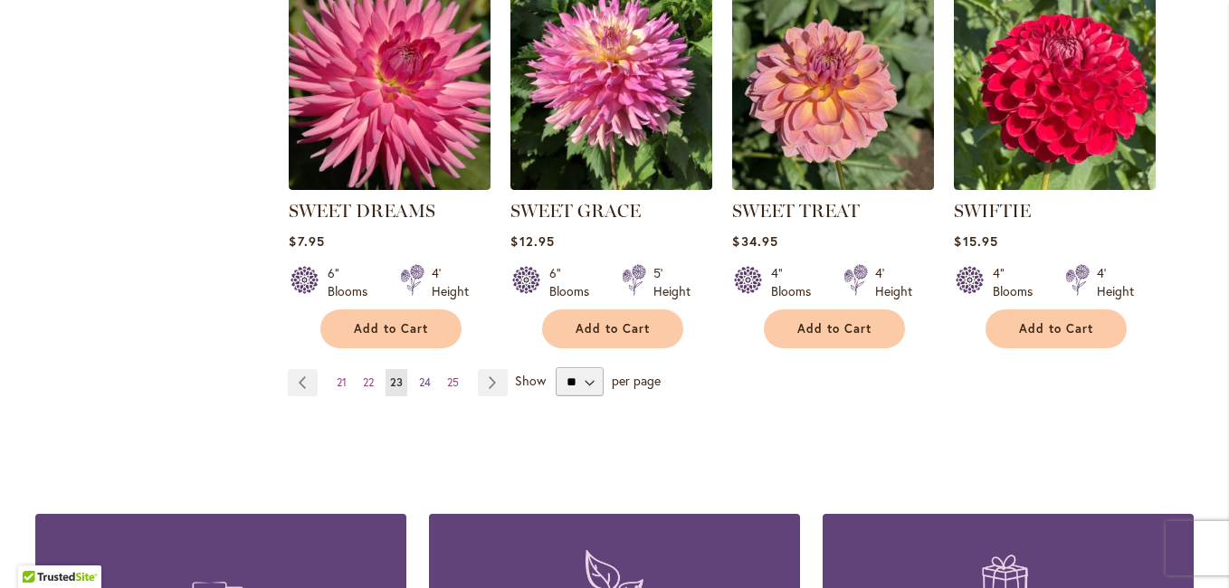
click at [419, 377] on span "24" at bounding box center [425, 382] width 12 height 14
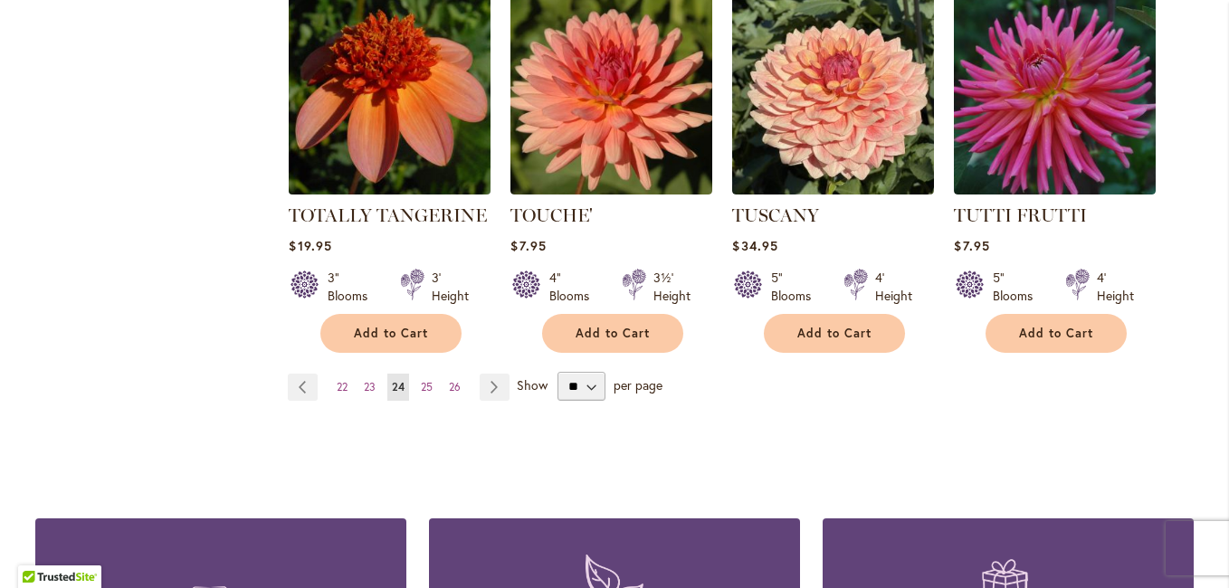
scroll to position [1628, 0]
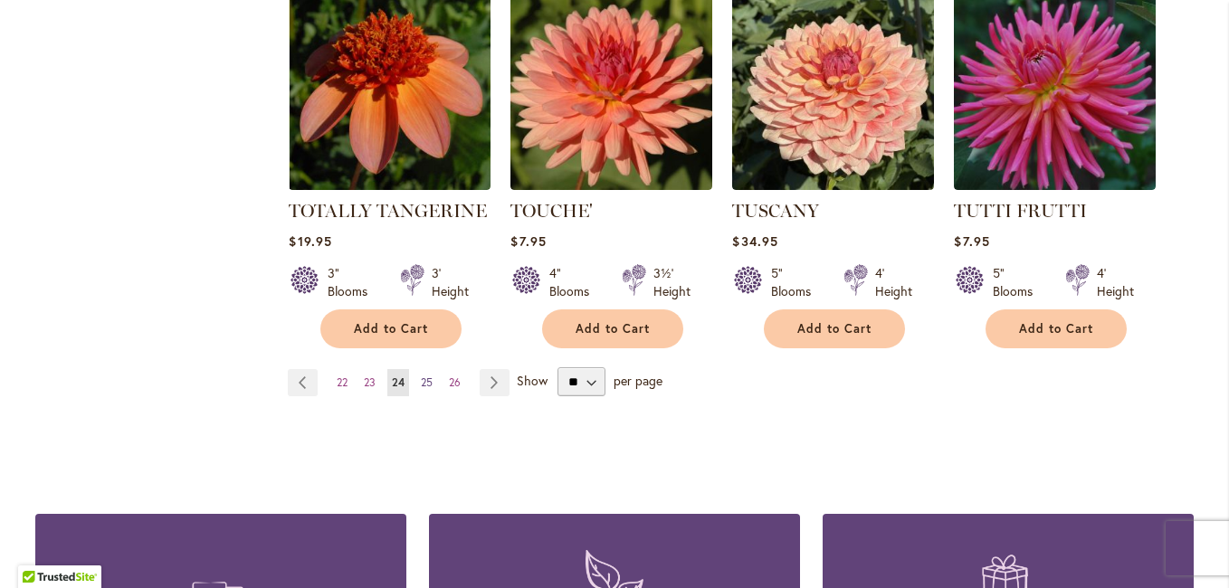
click at [428, 369] on link "Page 25" at bounding box center [426, 382] width 21 height 27
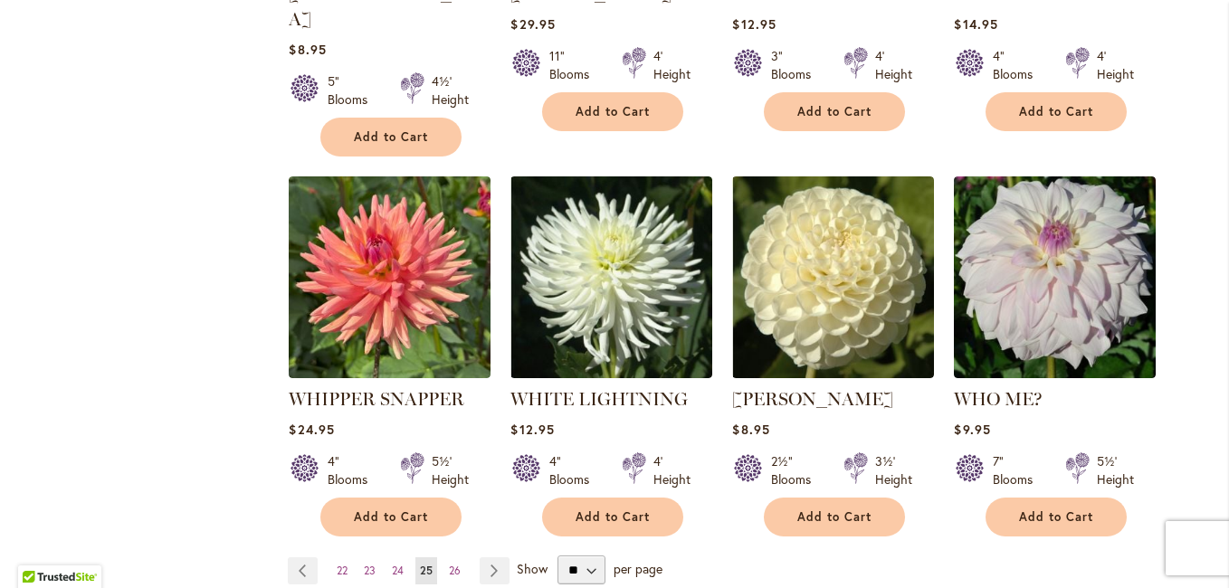
scroll to position [1447, 0]
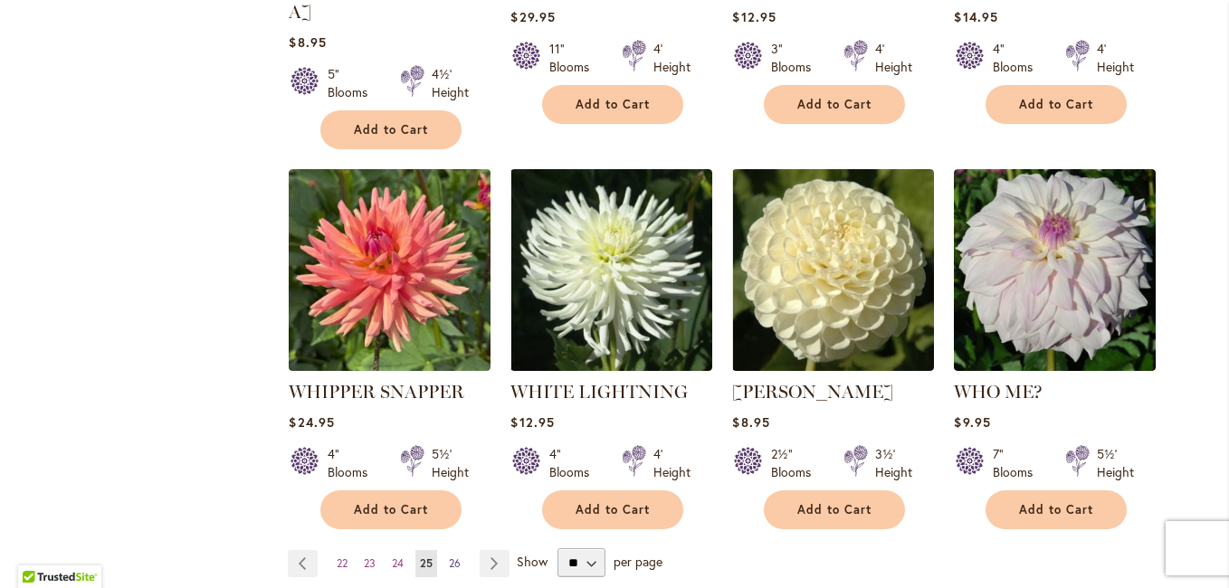
click at [449, 556] on span "26" at bounding box center [455, 563] width 12 height 14
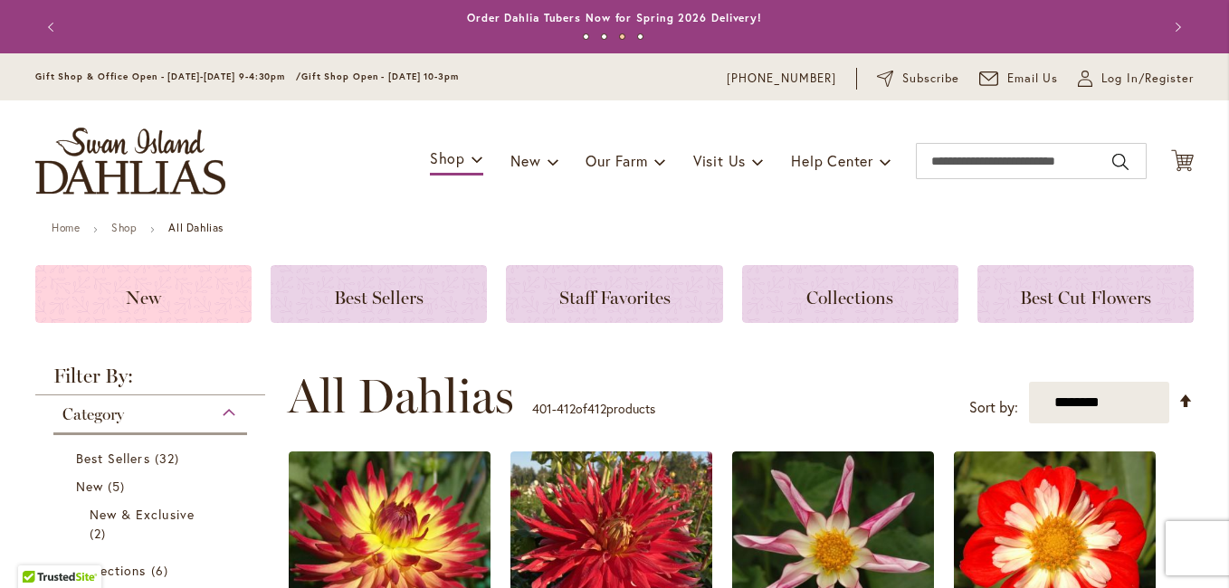
click at [209, 303] on h3 "New" at bounding box center [143, 294] width 173 height 20
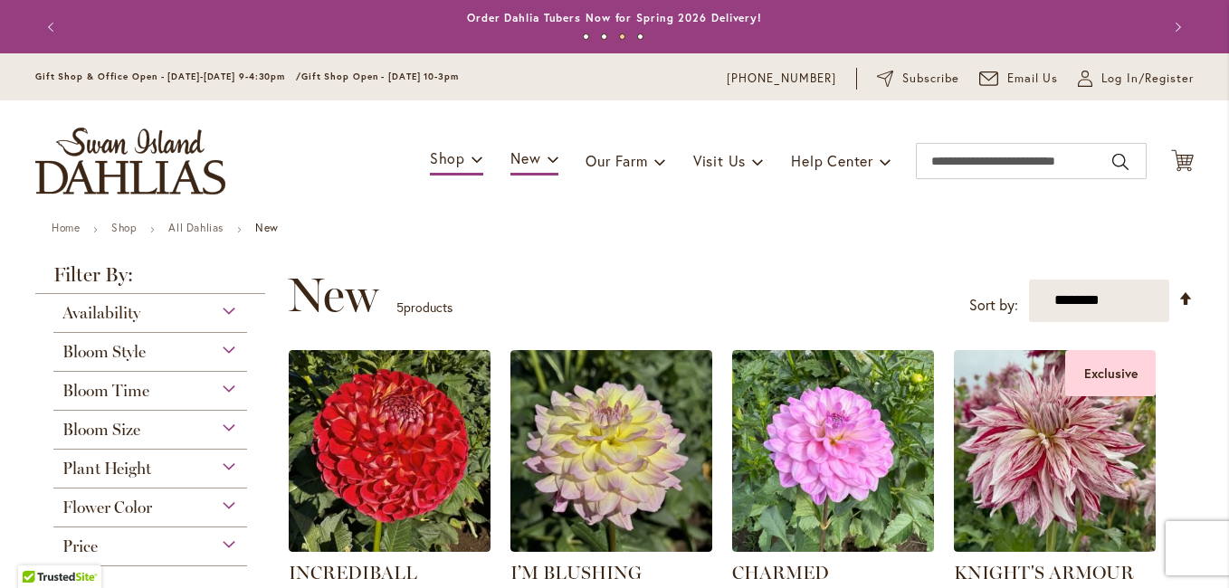
click at [153, 156] on img "store logo" at bounding box center [130, 161] width 190 height 67
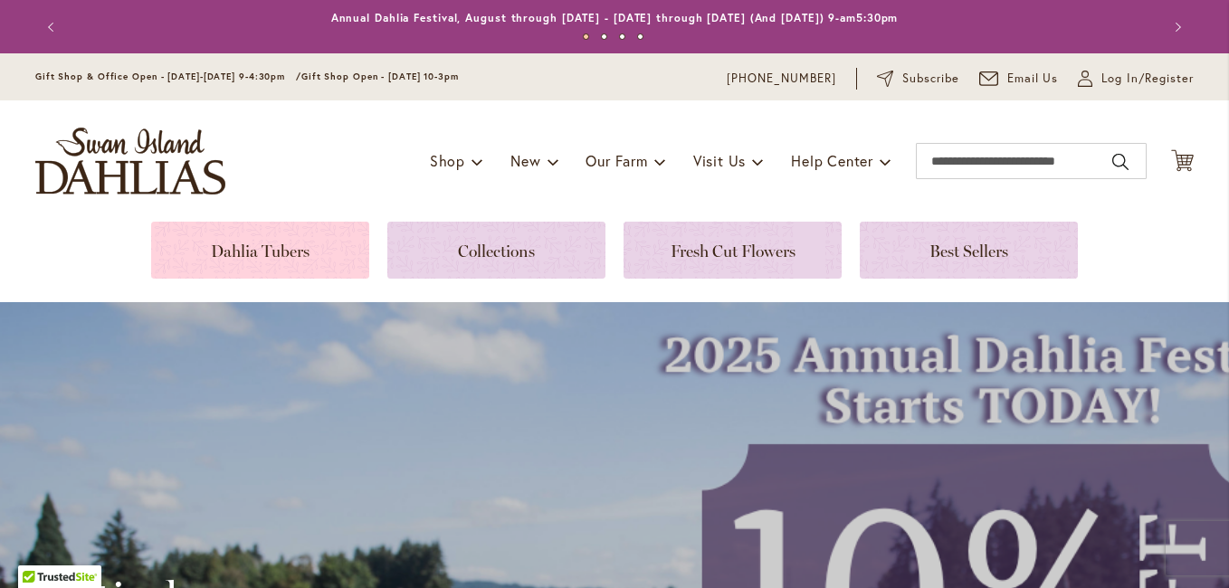
click at [281, 232] on link at bounding box center [260, 250] width 218 height 57
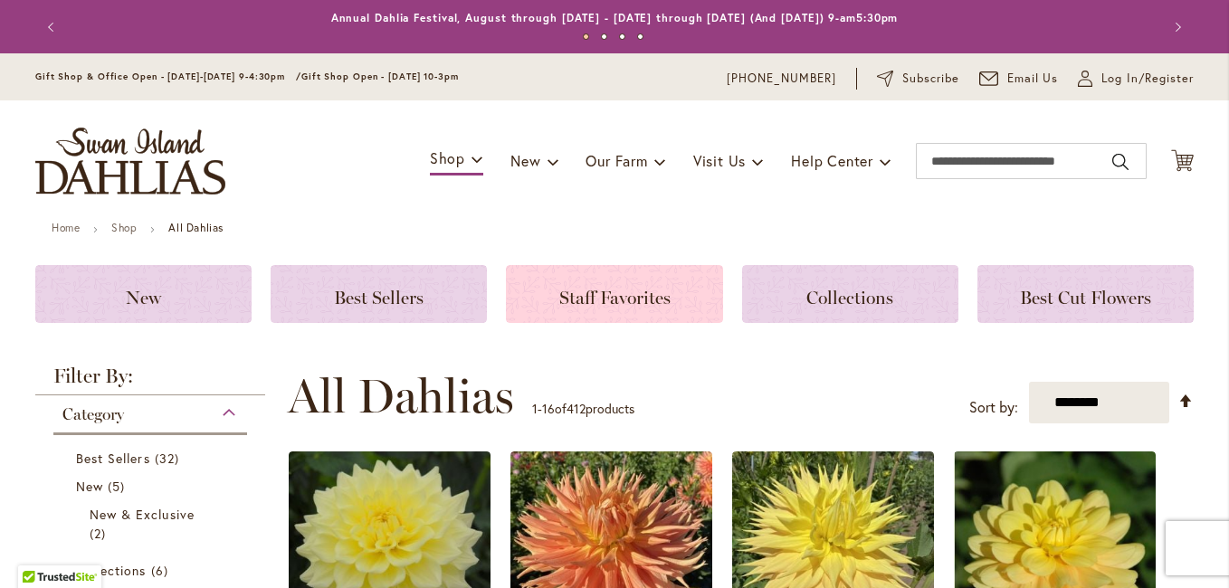
click at [563, 299] on span "Staff Favorites" at bounding box center [614, 298] width 111 height 22
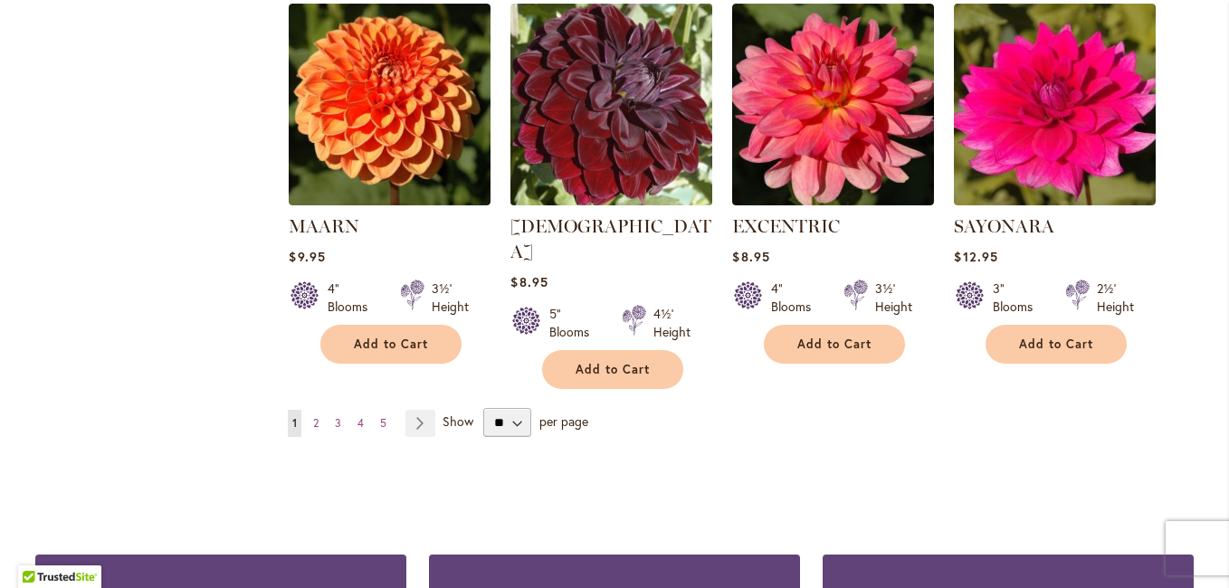
scroll to position [1538, 0]
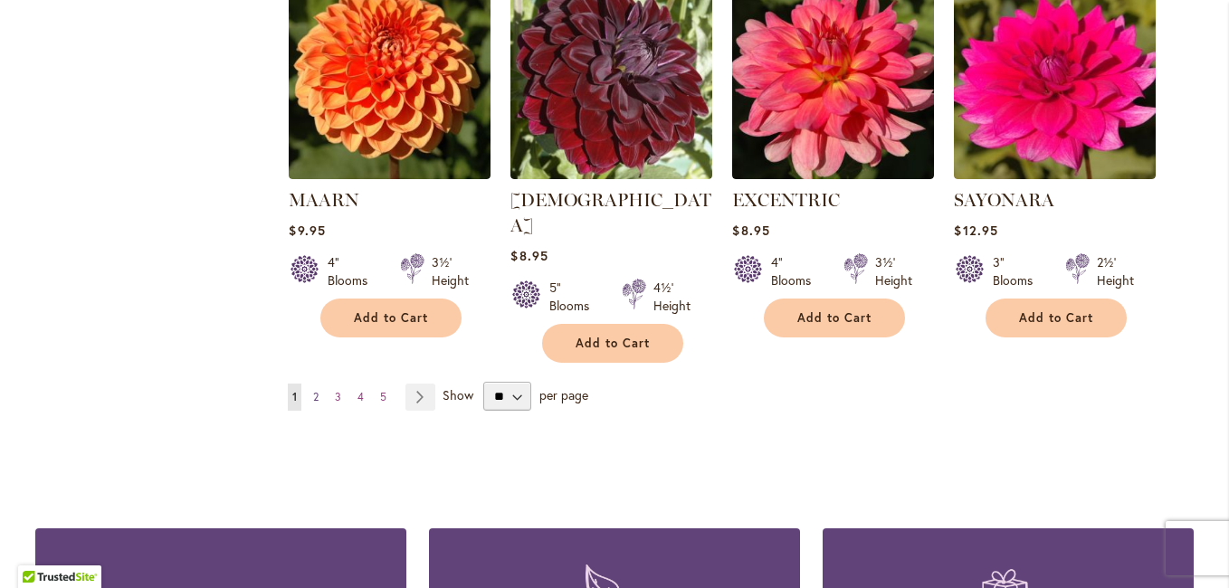
click at [313, 390] on span "2" at bounding box center [315, 397] width 5 height 14
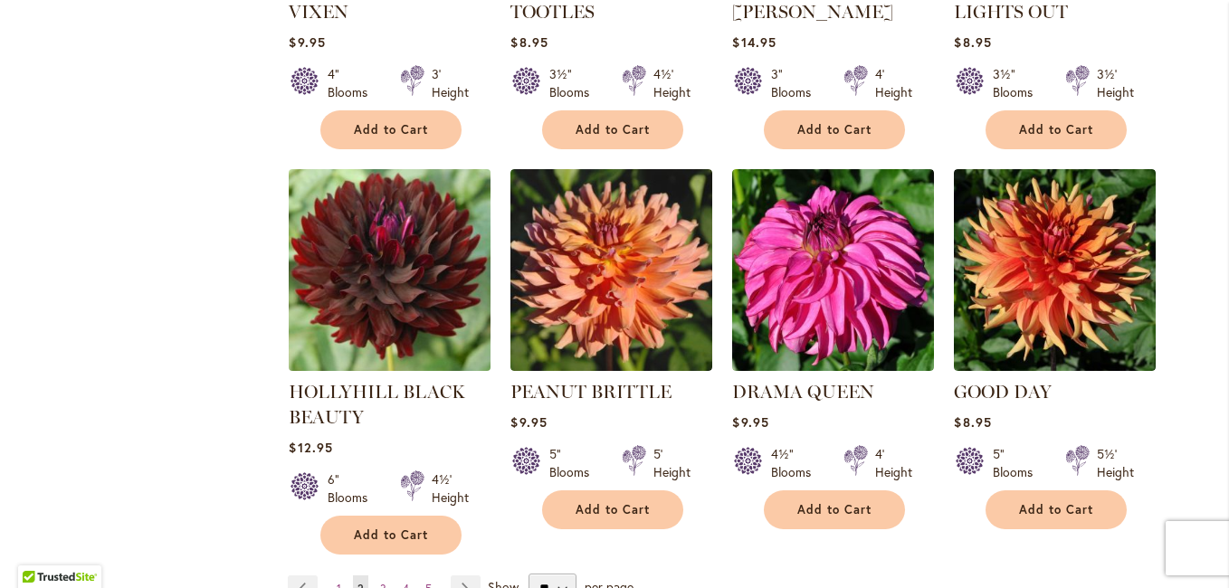
scroll to position [1538, 0]
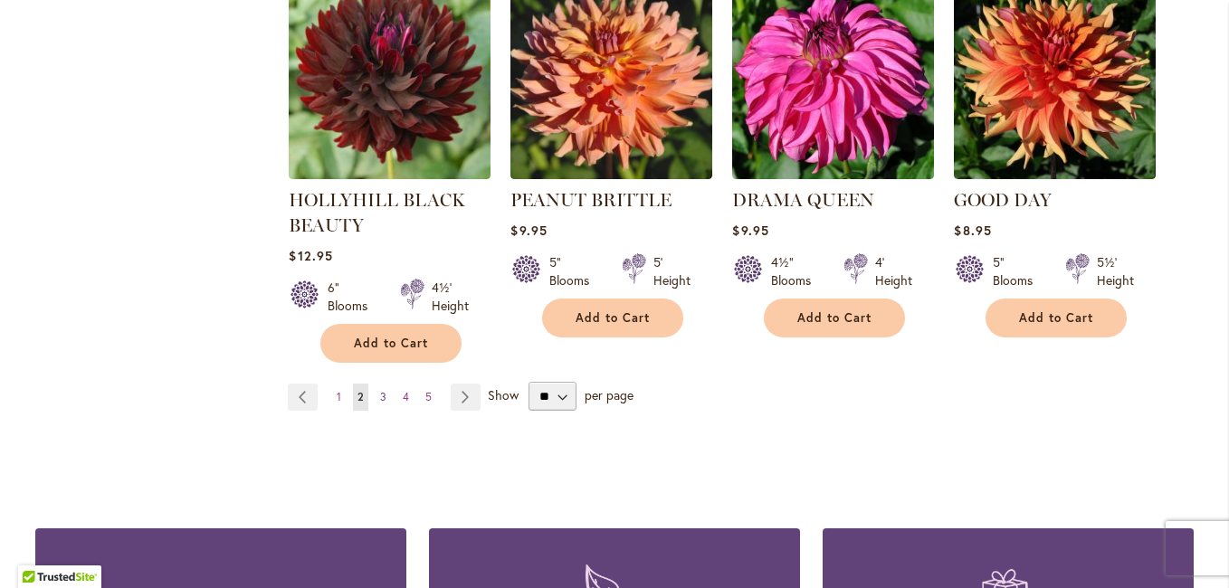
click at [380, 390] on span "3" at bounding box center [383, 397] width 6 height 14
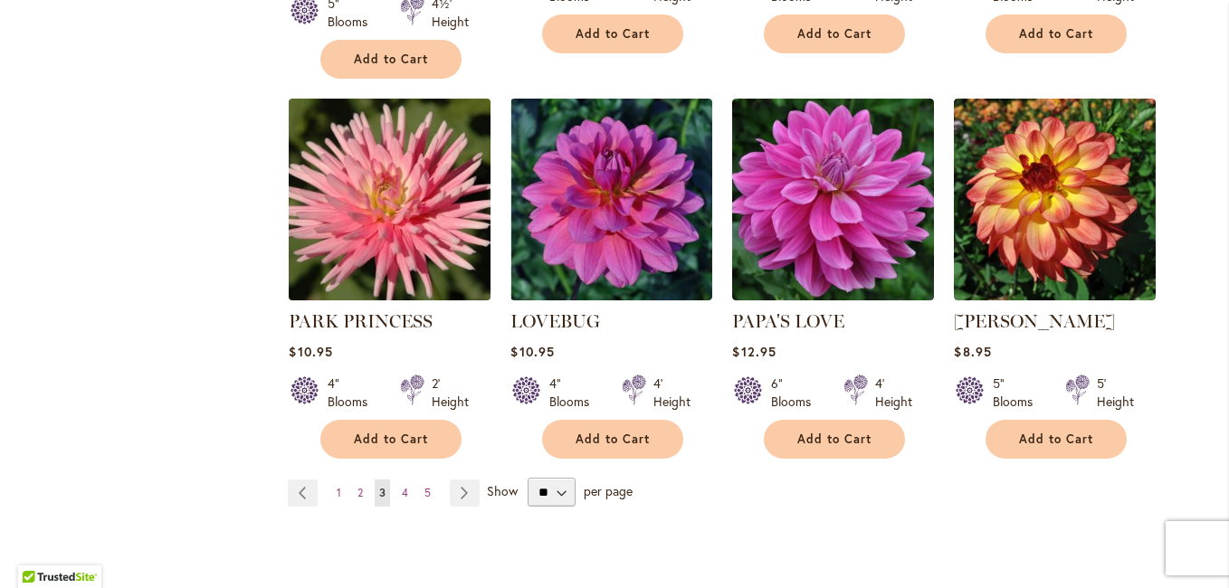
scroll to position [1447, 0]
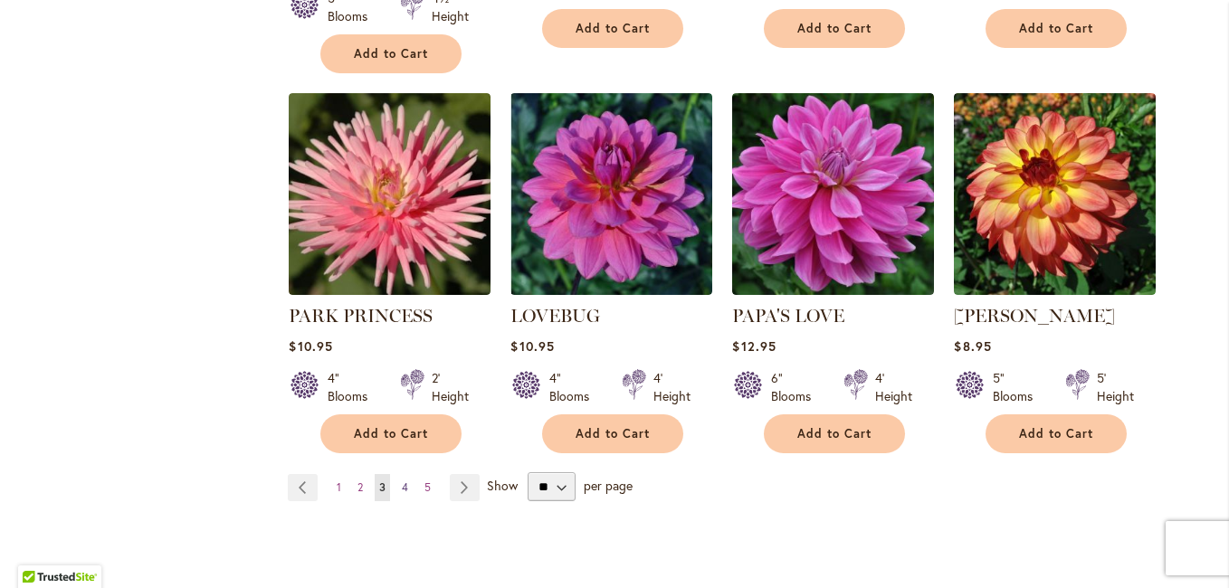
click at [402, 480] on span "4" at bounding box center [405, 487] width 6 height 14
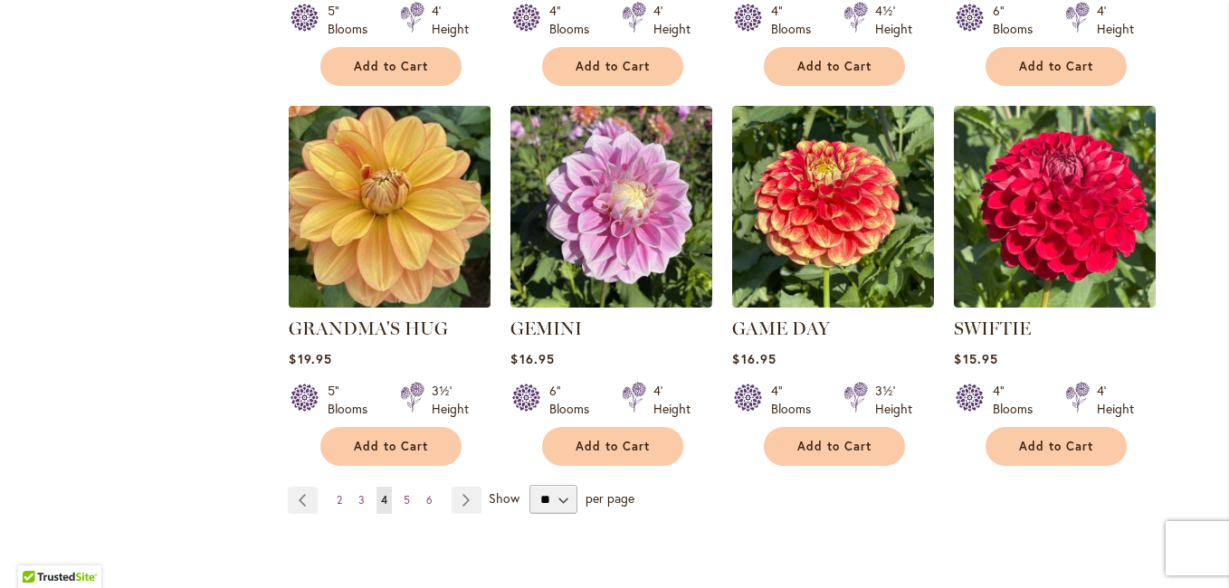
scroll to position [1447, 0]
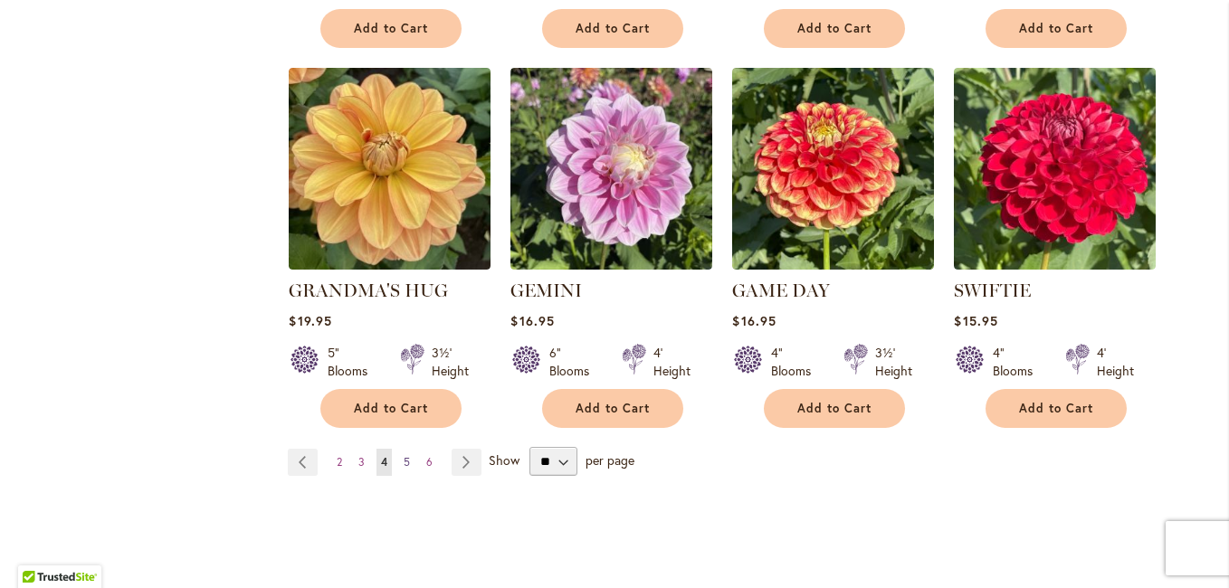
click at [403, 455] on span "5" at bounding box center [406, 462] width 6 height 14
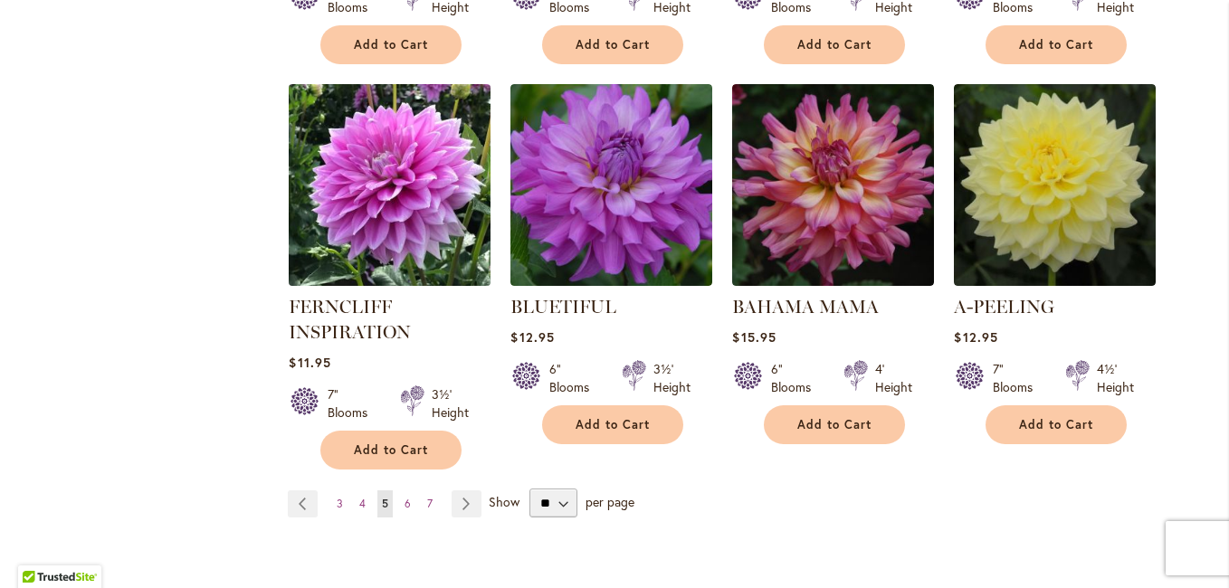
scroll to position [1538, 0]
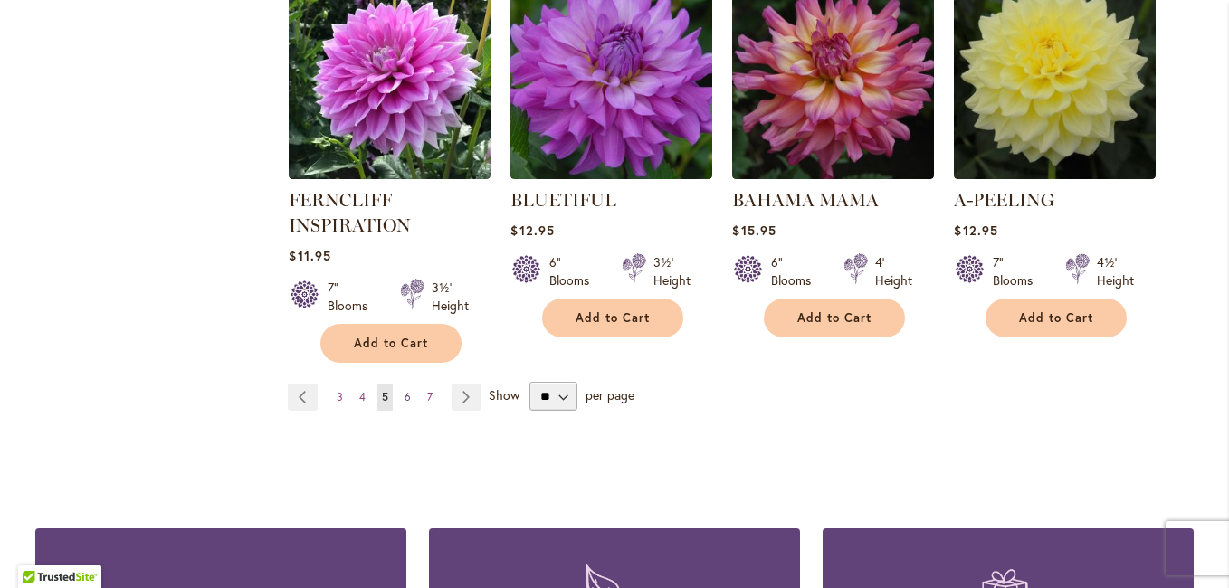
click at [404, 390] on span "6" at bounding box center [407, 397] width 6 height 14
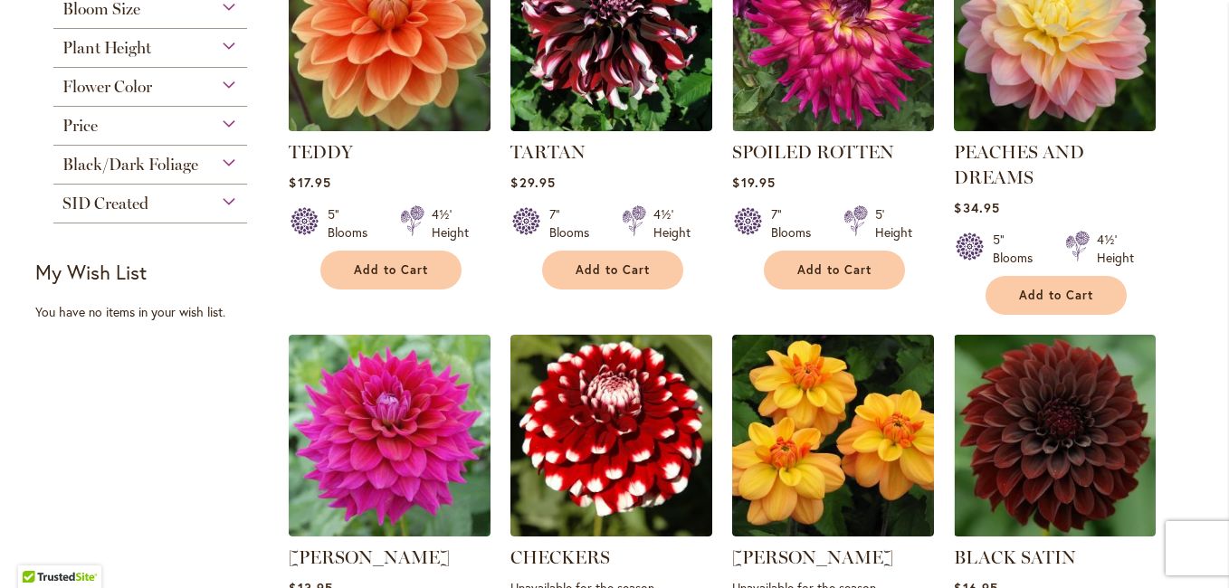
scroll to position [452, 0]
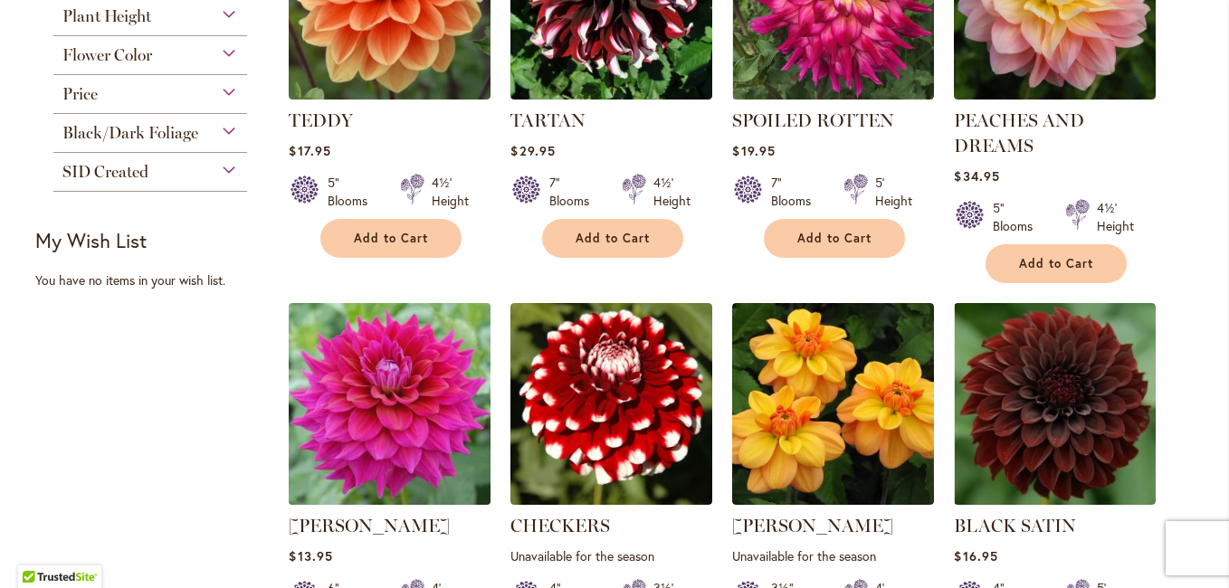
click at [414, 409] on img at bounding box center [390, 404] width 212 height 212
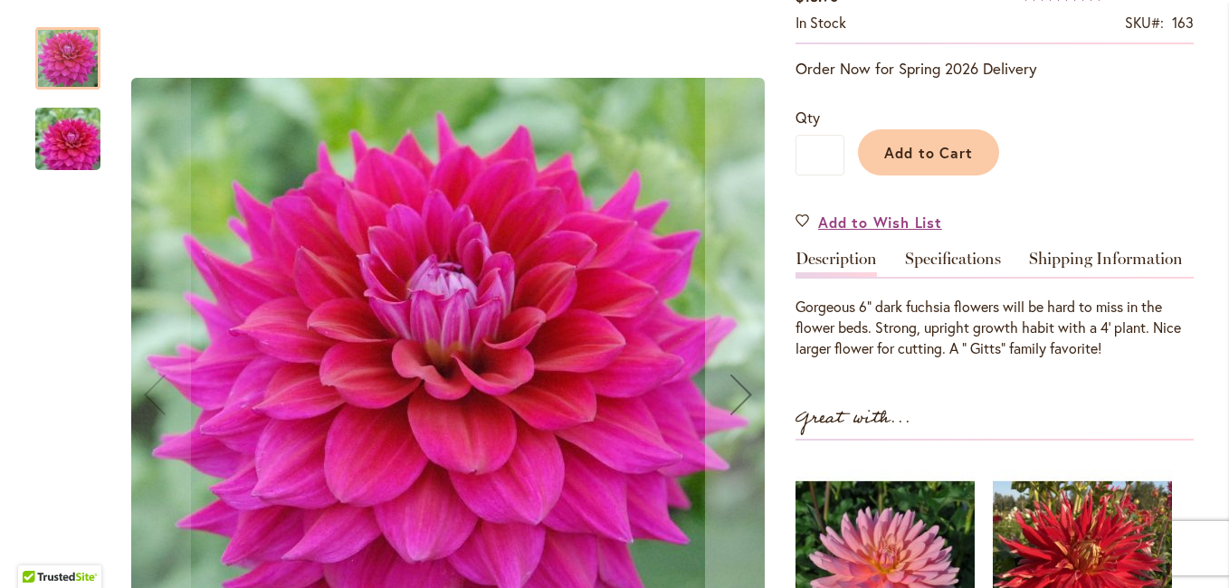
scroll to position [362, 0]
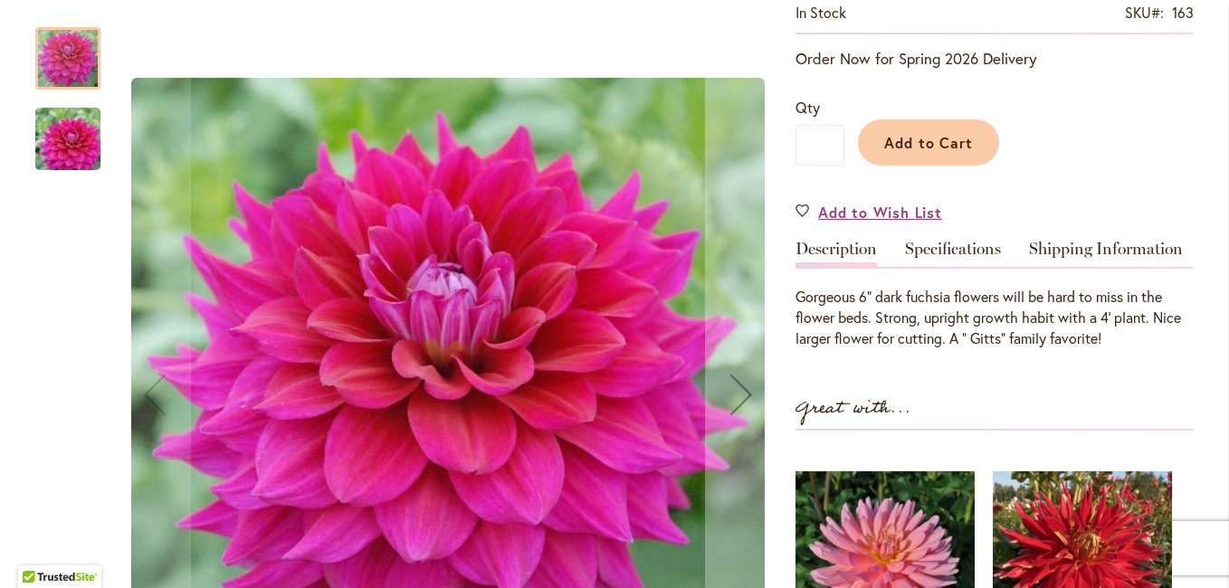
click at [83, 161] on img "CHLOE JANAE" at bounding box center [68, 139] width 130 height 87
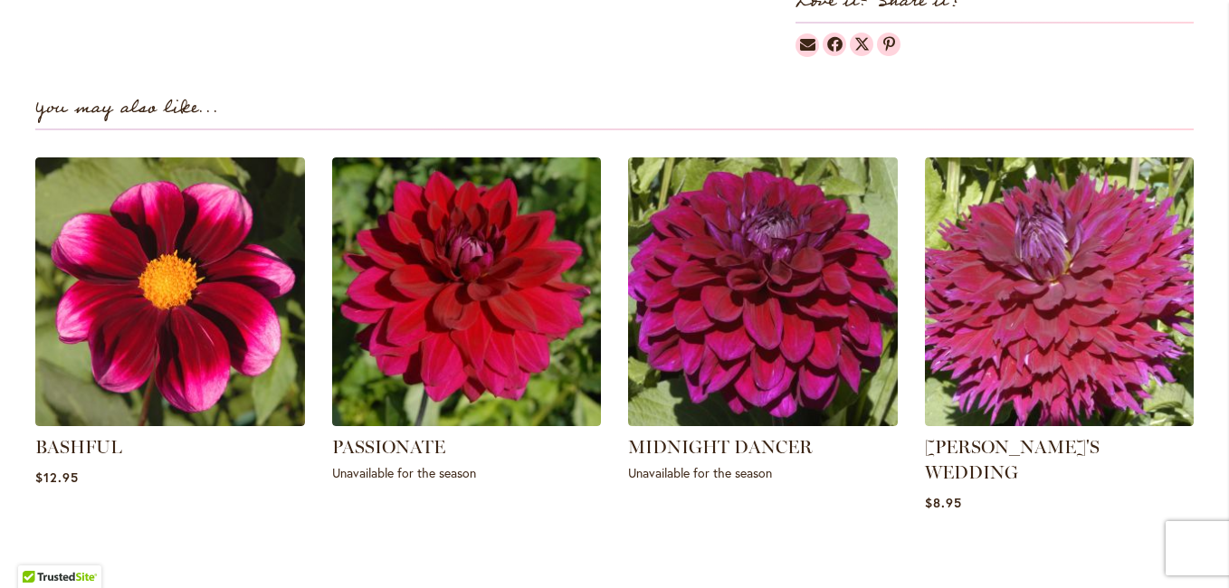
scroll to position [1267, 0]
